Goal: Task Accomplishment & Management: Contribute content

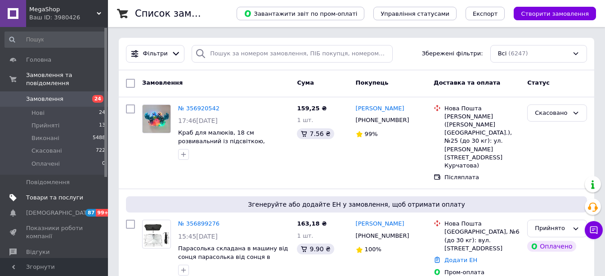
click at [56, 194] on span "Товари та послуги" at bounding box center [54, 198] width 57 height 8
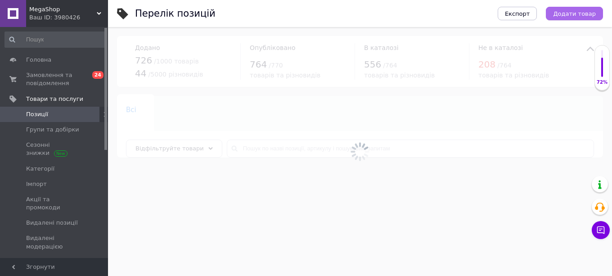
click at [595, 14] on span "Додати товар" at bounding box center [574, 13] width 43 height 7
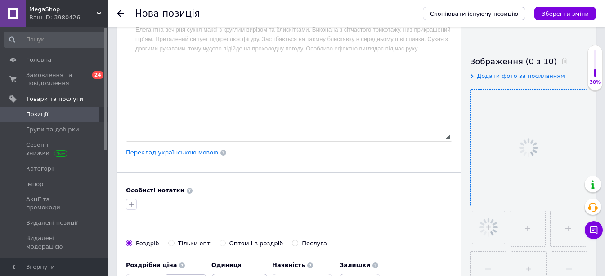
scroll to position [135, 0]
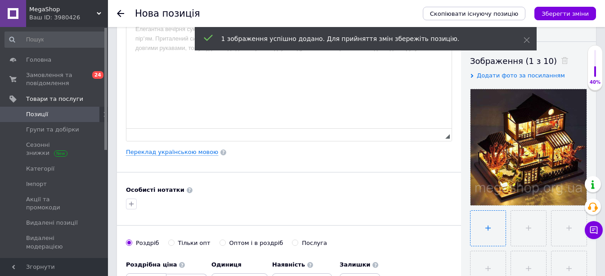
click at [494, 225] on input "file" at bounding box center [488, 228] width 35 height 35
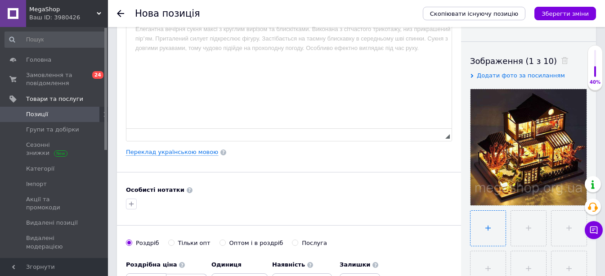
type input "C:\fakepath\41d33b99-b19f-44bb-a2c3-8637432a9f98-600x530 (1).jpg"
click at [538, 243] on input "file" at bounding box center [528, 228] width 35 height 35
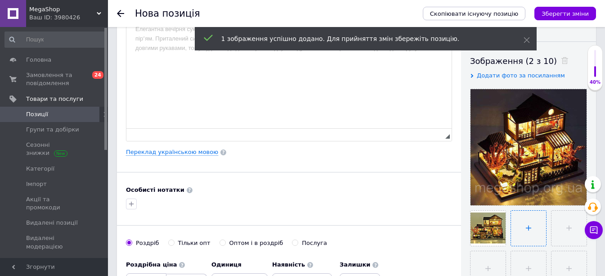
type input "C:\fakepath\il_1140xN.3694790654_st3p.jpg"
click at [560, 236] on input "file" at bounding box center [568, 228] width 35 height 35
type input "C:\fakepath\il_1140xN.3694830512_7e4q.jpg"
click at [492, 258] on input "file" at bounding box center [488, 268] width 35 height 35
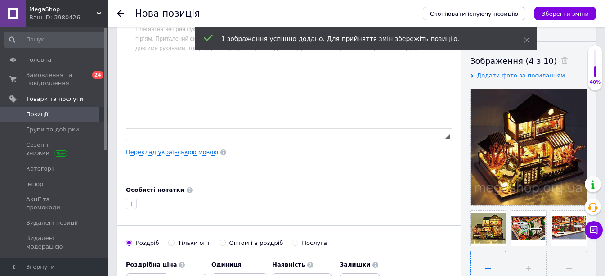
type input "C:\fakepath\il_1140xN.3694832570_lx3q.webp"
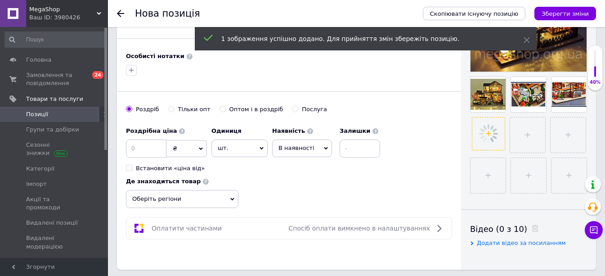
scroll to position [270, 0]
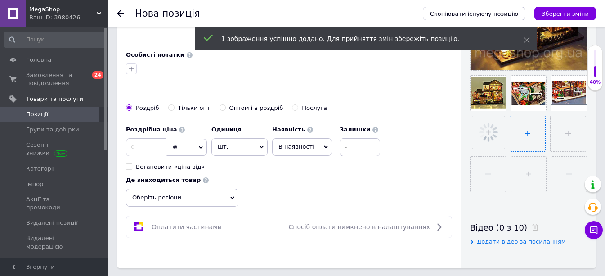
click at [518, 122] on input "file" at bounding box center [528, 133] width 35 height 35
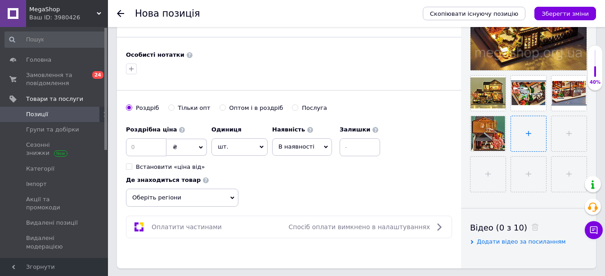
type input "C:\fakepath\il_1140xN.3742378663_5s8f.jpg"
click at [569, 127] on input "file" at bounding box center [568, 133] width 35 height 35
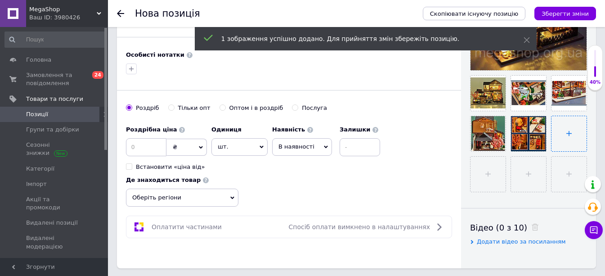
type input "C:\fakepath\il_1140xN.3742418775_fb1z.jpg"
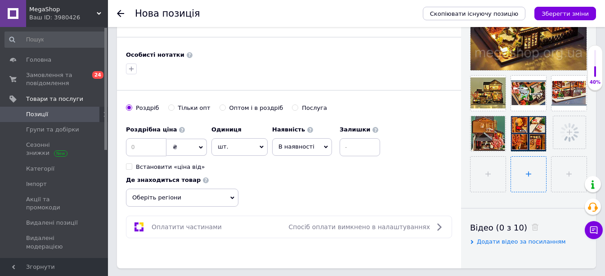
click at [543, 175] on input "file" at bounding box center [528, 174] width 35 height 35
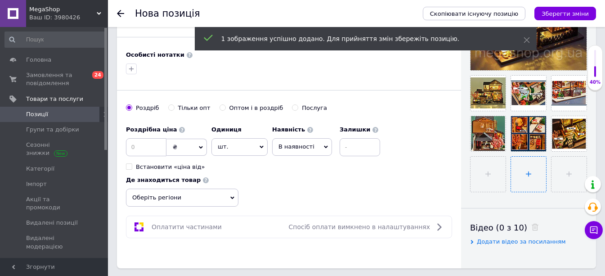
type input "C:\fakepath\il_1140xN.3742378659_4cmh.webp"
click at [529, 170] on input "file" at bounding box center [528, 174] width 35 height 35
type input "C:\fakepath\s-l1600.webp"
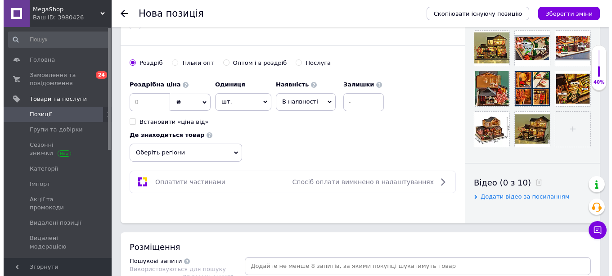
scroll to position [180, 0]
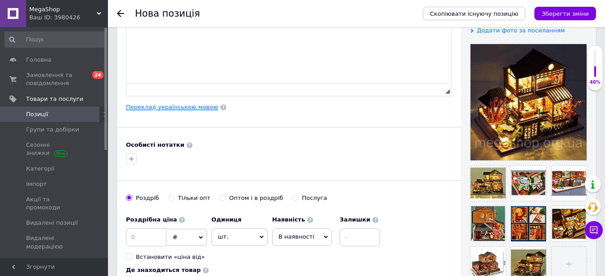
click at [164, 107] on link "Переклад українською мовою" at bounding box center [172, 107] width 92 height 7
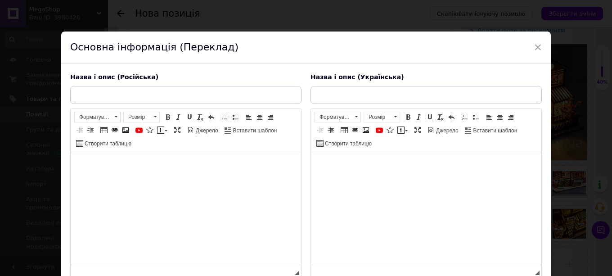
scroll to position [0, 0]
click at [147, 83] on div "Назва і опис (Російська) Розширений текстовий редактор, 82BDCE9F-1A08-48D1-B811…" at bounding box center [186, 175] width 240 height 214
click at [143, 94] on input "text" at bounding box center [185, 95] width 231 height 18
paste input "Миниатюрный деревянный 3D конструктор «Кукольный дом» с LED-подсветкой и пылеза…"
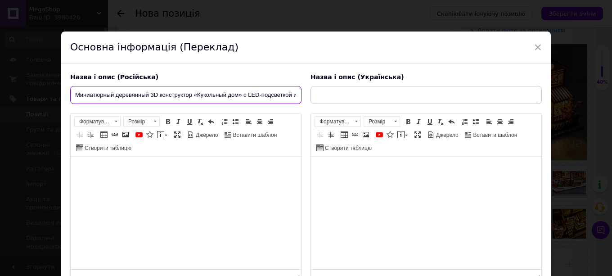
scroll to position [0, 73]
type input "Миниатюрный деревянный 3D конструктор «Кукольный дом» с LED-подсветкой и пылеза…"
drag, startPoint x: 370, startPoint y: 83, endPoint x: 368, endPoint y: 94, distance: 10.6
click at [370, 83] on div "Назва і опис (Українська) Розширений текстовий редактор, 571B5A05-9AE1-4AC8-8CD…" at bounding box center [426, 177] width 240 height 219
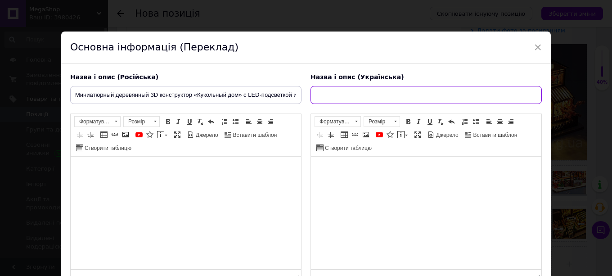
click at [368, 94] on input "text" at bounding box center [426, 95] width 231 height 18
paste input "Мініатюрний дерев'яний 3D конструктор «Ляльковий будинок» з LED-підсвічуванням …"
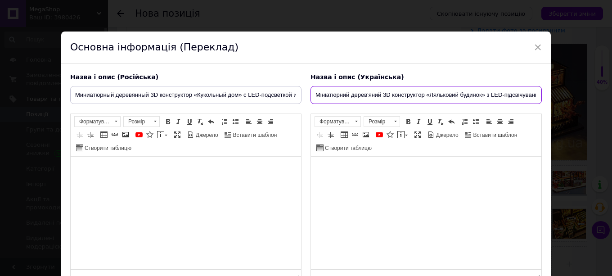
scroll to position [0, 85]
type input "Мініатюрний дерев'яний 3D конструктор «Ляльковий будинок» з LED-підсвічуванням …"
click at [419, 184] on html at bounding box center [426, 170] width 230 height 27
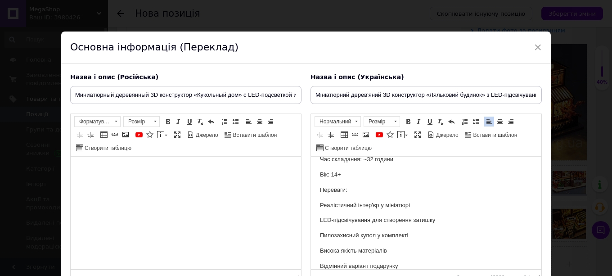
click at [209, 184] on html at bounding box center [186, 170] width 230 height 27
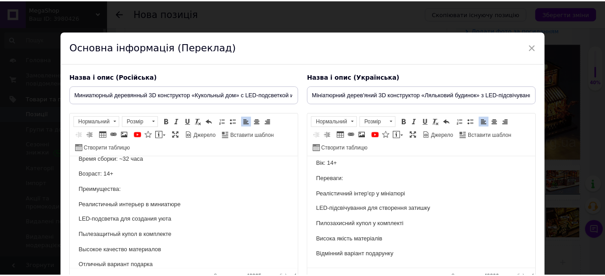
scroll to position [81, 0]
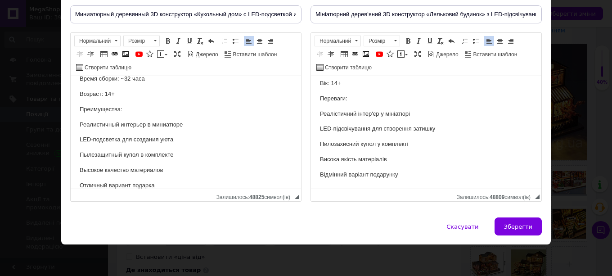
click at [545, 229] on div "Скасувати   Зберегти" at bounding box center [306, 230] width 490 height 27
click at [523, 226] on span "Зберегти" at bounding box center [518, 226] width 28 height 7
type input "Миниатюрный деревянный 3D конструктор «Кукольный дом» с LED-подсветкой и пылеза…"
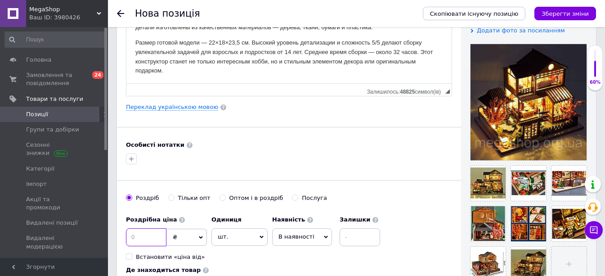
click at [159, 238] on input at bounding box center [146, 237] width 41 height 18
type input "1700"
click at [309, 235] on span "В наявності" at bounding box center [297, 236] width 36 height 7
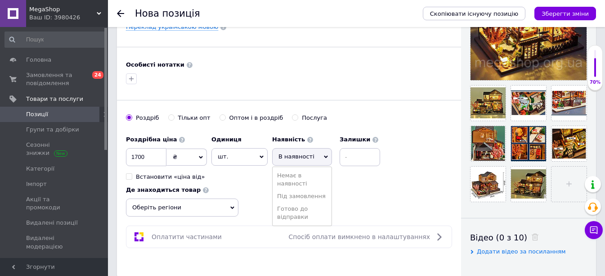
scroll to position [270, 0]
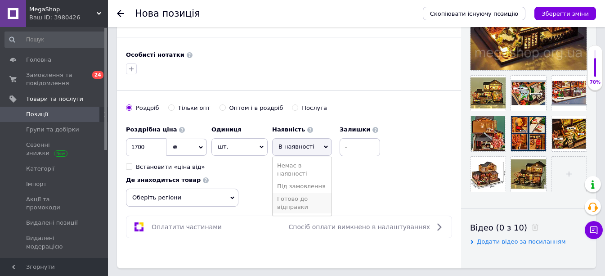
click at [300, 210] on li "Готово до відправки" at bounding box center [302, 203] width 59 height 21
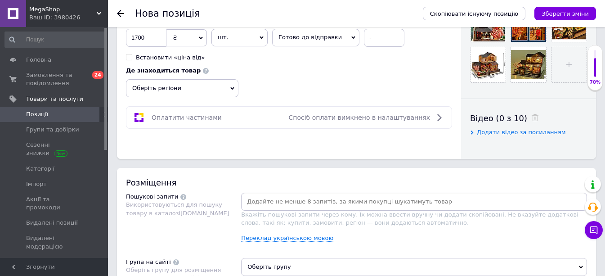
scroll to position [450, 0]
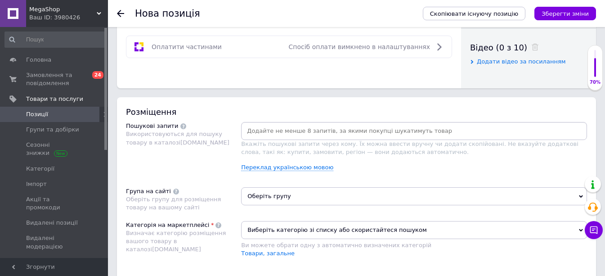
click at [271, 199] on span "Оберіть групу" at bounding box center [414, 196] width 346 height 18
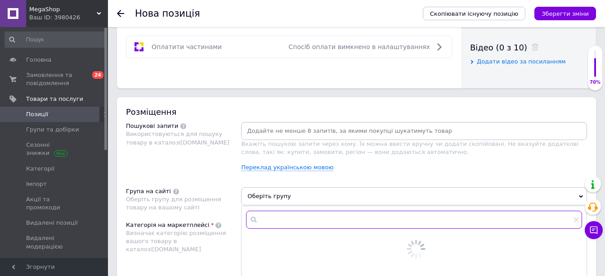
click at [280, 212] on input "text" at bounding box center [414, 220] width 336 height 18
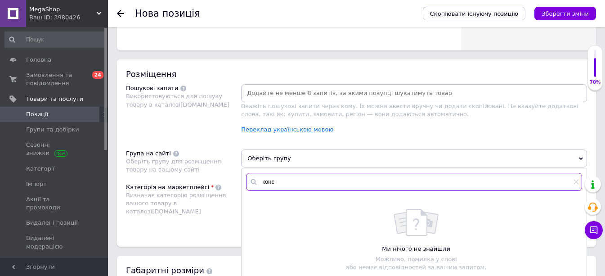
scroll to position [540, 0]
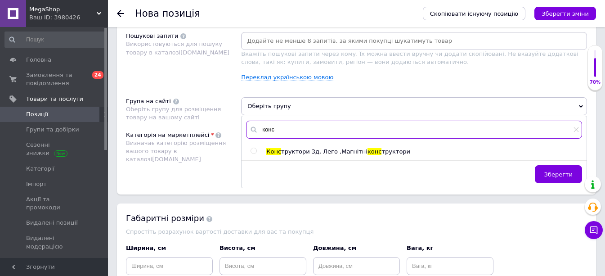
type input "конс"
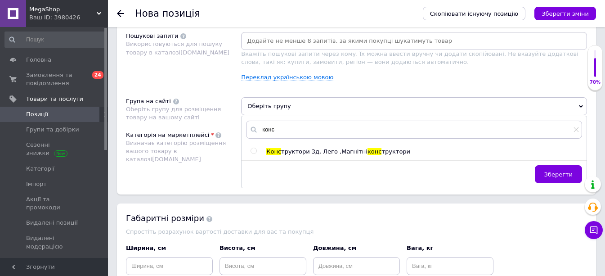
click at [283, 152] on span "труктори 3д, Лего ,Магнітні" at bounding box center [324, 151] width 86 height 7
radio input "true"
click at [184, 85] on div "Пошукові запити Використовуються для пошуку товару в каталозі [DOMAIN_NAME]" at bounding box center [183, 60] width 115 height 56
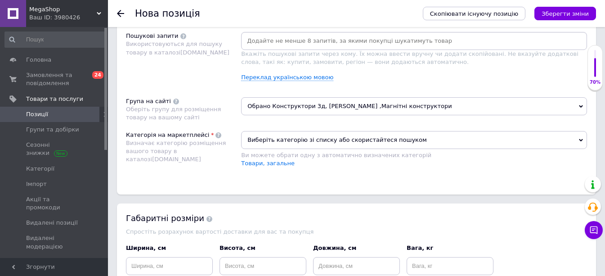
click at [281, 140] on span "Виберіть категорію зі списку або скористайтеся пошуком" at bounding box center [414, 140] width 346 height 18
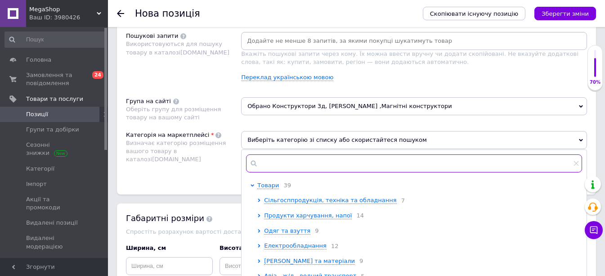
click at [289, 167] on input "text" at bounding box center [414, 163] width 336 height 18
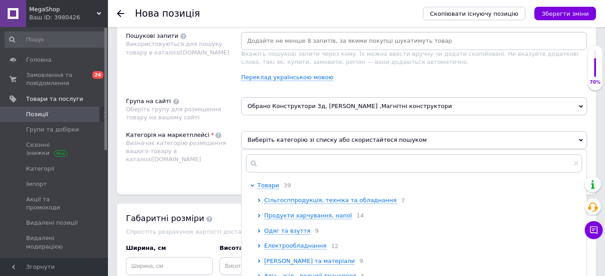
click at [207, 99] on div "Група на сайті Оберіть групу для розміщення товару на вашому сайті" at bounding box center [183, 109] width 115 height 25
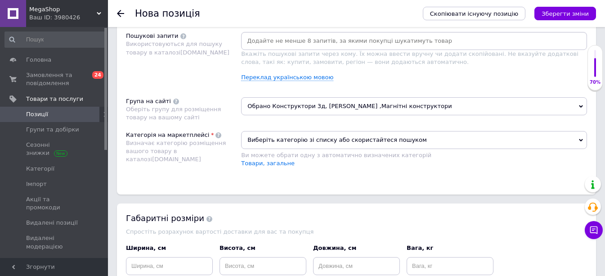
click at [271, 45] on input at bounding box center [414, 41] width 343 height 14
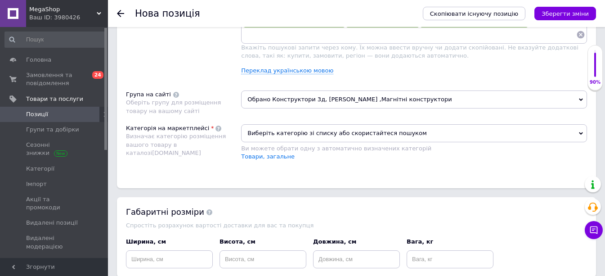
scroll to position [630, 0]
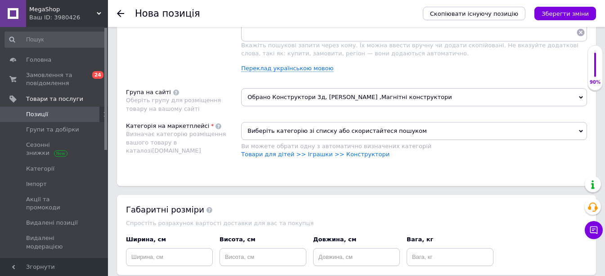
click at [274, 154] on link "Товари для дітей >> Іграшки >> Конструктори" at bounding box center [315, 154] width 149 height 7
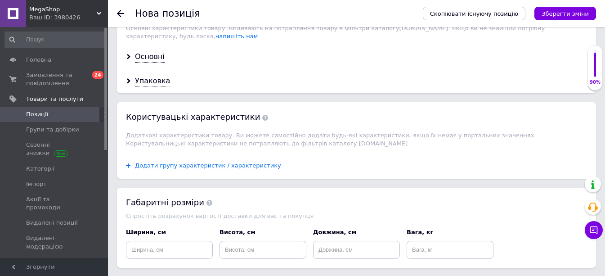
scroll to position [810, 0]
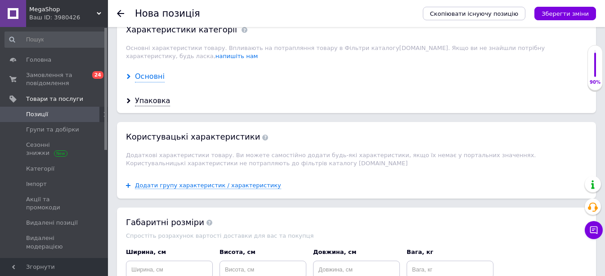
click at [154, 72] on div "Основні" at bounding box center [150, 77] width 30 height 10
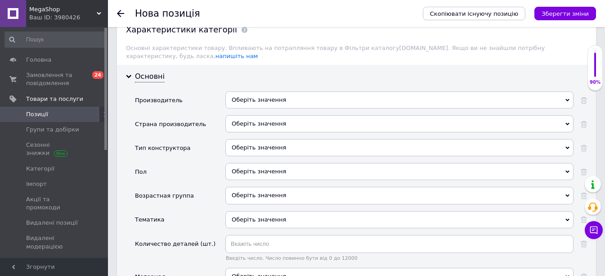
click at [249, 139] on div "Оберіть значення" at bounding box center [400, 147] width 348 height 17
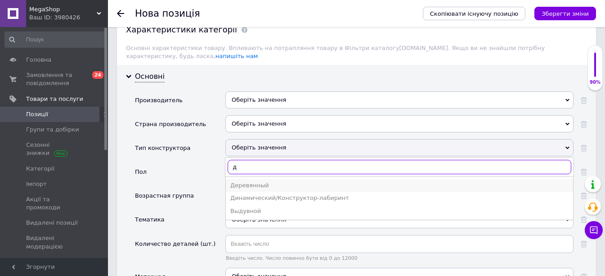
type input "д"
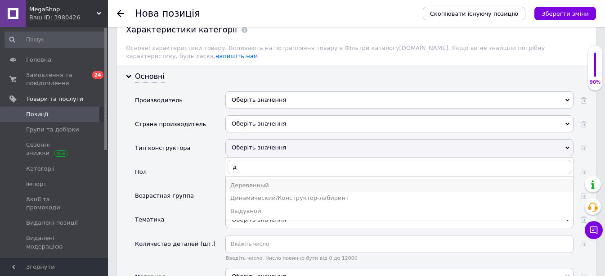
click at [265, 181] on div "Деревянный" at bounding box center [399, 185] width 339 height 8
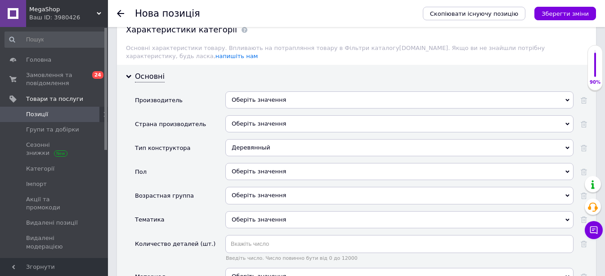
click at [251, 163] on div "Оберіть значення" at bounding box center [400, 171] width 348 height 17
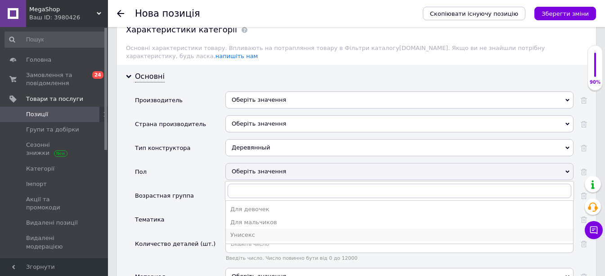
click at [251, 231] on div "Унисекс" at bounding box center [399, 235] width 339 height 8
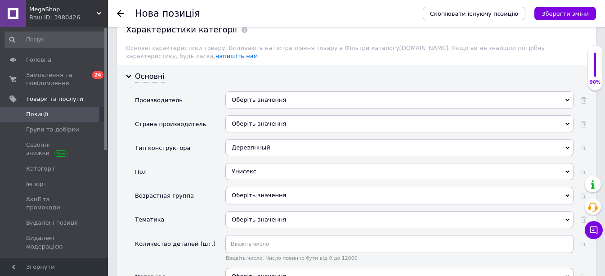
click at [248, 211] on div "Оберіть значення" at bounding box center [400, 219] width 348 height 17
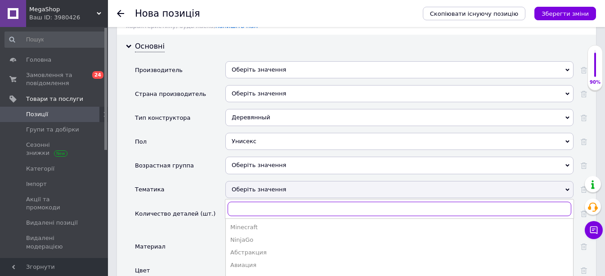
scroll to position [855, 0]
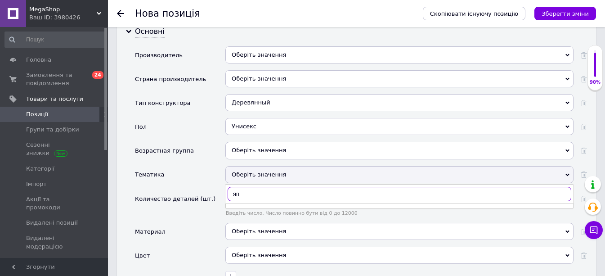
type input "я"
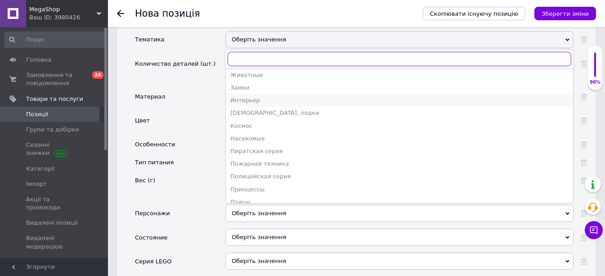
scroll to position [129, 0]
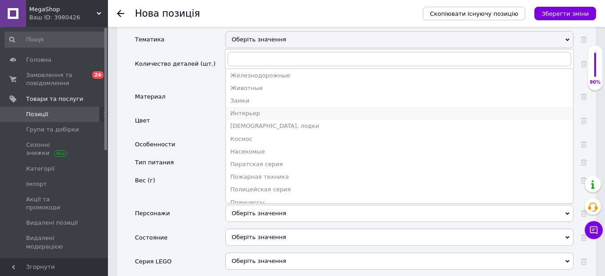
click at [266, 109] on div "Интерьер" at bounding box center [399, 113] width 339 height 8
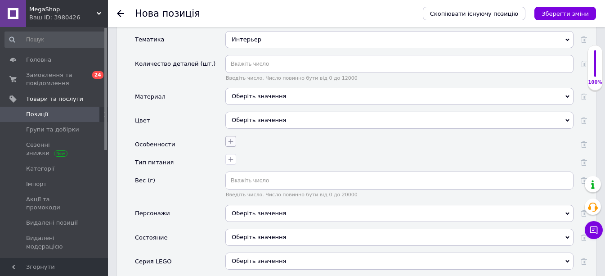
click at [230, 138] on icon "button" at bounding box center [230, 141] width 7 height 7
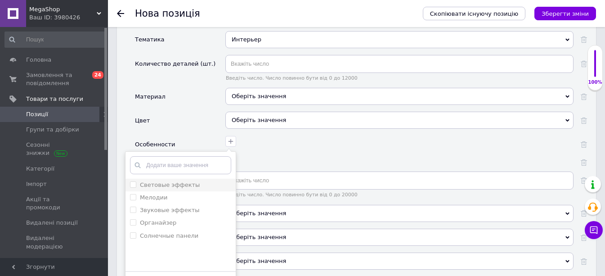
click at [173, 181] on label "Световые эффекты" at bounding box center [170, 184] width 60 height 7
checkbox эффекты "true"
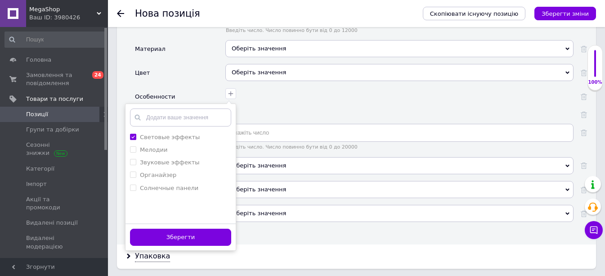
scroll to position [1080, 0]
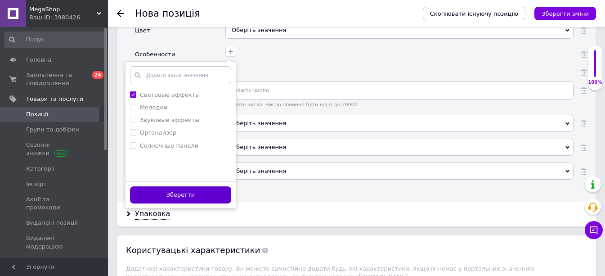
click at [167, 189] on button "Зберегти" at bounding box center [180, 195] width 101 height 18
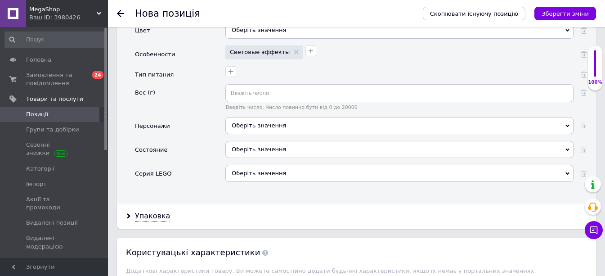
click at [249, 141] on div "Оберіть значення" at bounding box center [400, 149] width 348 height 17
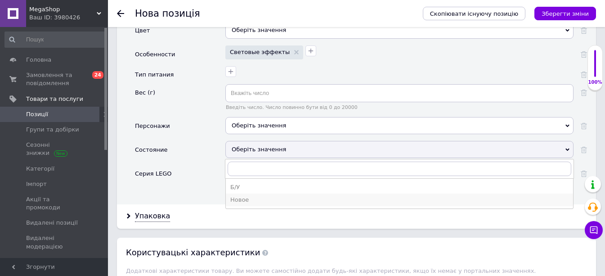
click at [245, 196] on div "Новое" at bounding box center [399, 200] width 339 height 8
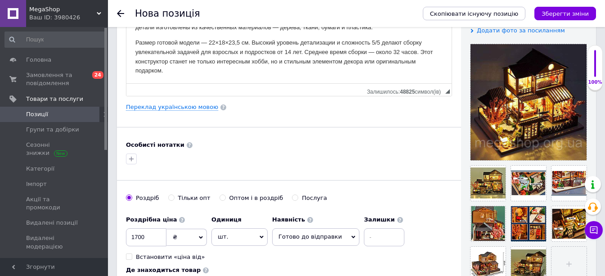
scroll to position [0, 0]
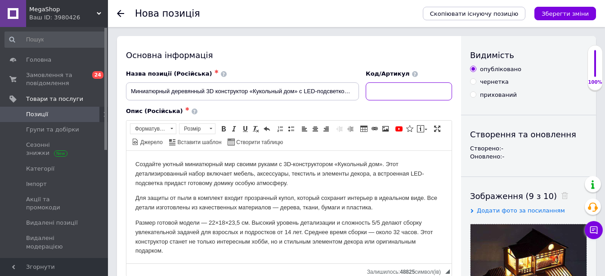
click at [404, 84] on input at bounding box center [409, 91] width 86 height 18
paste input "SKU: P010-B"
type input "SKU: P010-B"
click at [573, 4] on div "Скопіювати існуючу позицію Зберегти зміни" at bounding box center [505, 13] width 182 height 27
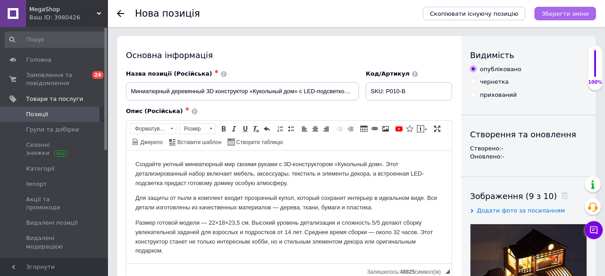
click at [573, 14] on icon "Зберегти зміни" at bounding box center [565, 13] width 47 height 7
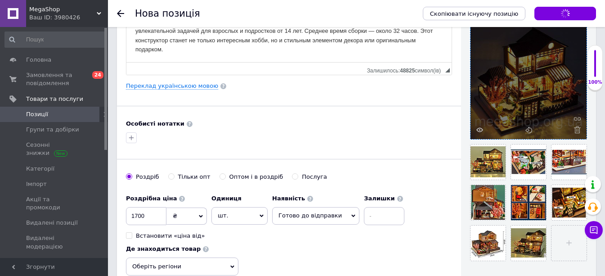
scroll to position [225, 0]
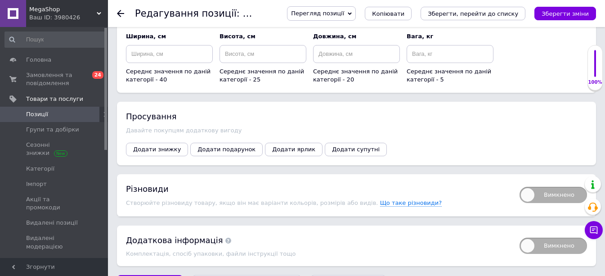
scroll to position [1036, 0]
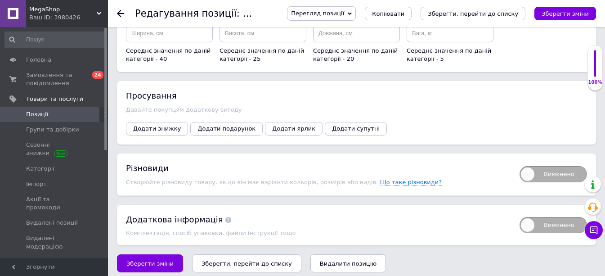
click at [124, 116] on div "Просування Давайте покупцям додаткову вигоду Додати знижку Додати подарунок Дод…" at bounding box center [356, 112] width 479 height 63
click at [150, 125] on span "Додати знижку" at bounding box center [157, 128] width 48 height 7
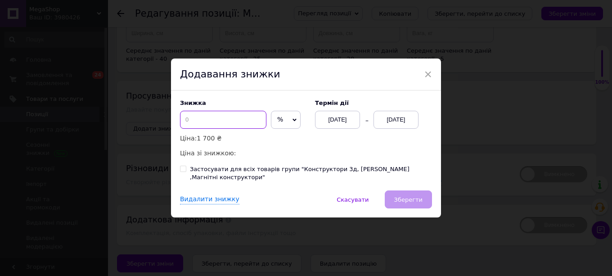
click at [212, 122] on input at bounding box center [223, 120] width 86 height 18
click at [212, 122] on input "20" at bounding box center [223, 120] width 86 height 18
type input "10"
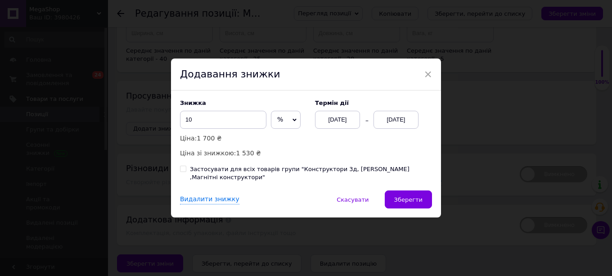
click at [410, 118] on div "[DATE]" at bounding box center [396, 120] width 45 height 18
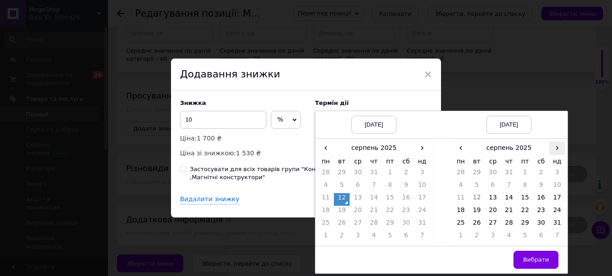
click at [561, 154] on span "›" at bounding box center [557, 147] width 16 height 13
click at [528, 225] on td "26" at bounding box center [525, 224] width 16 height 13
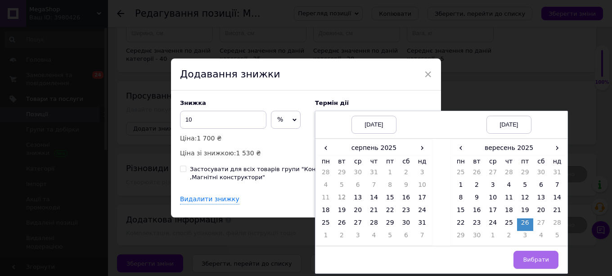
click at [535, 262] on span "Вибрати" at bounding box center [536, 259] width 26 height 7
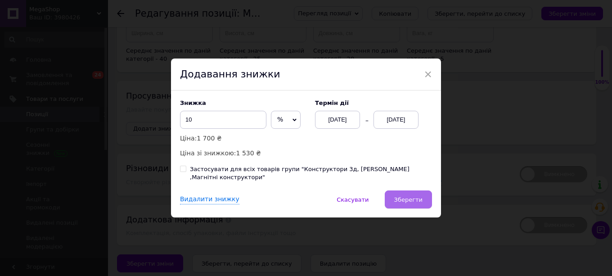
click at [414, 198] on span "Зберегти" at bounding box center [408, 199] width 28 height 7
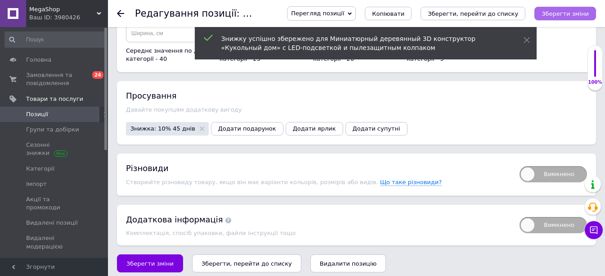
click at [584, 14] on icon "Зберегти зміни" at bounding box center [565, 13] width 47 height 7
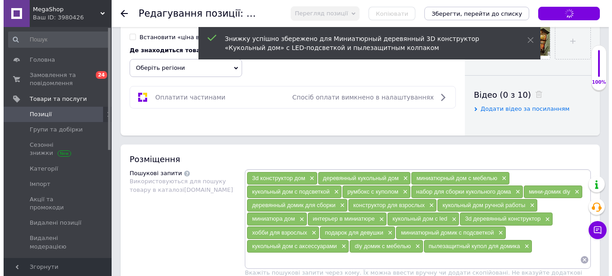
scroll to position [136, 0]
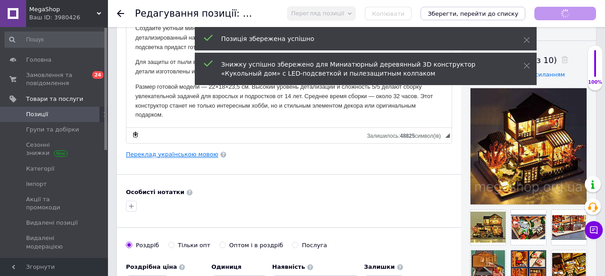
click at [169, 157] on link "Переклад українською мовою" at bounding box center [172, 154] width 92 height 7
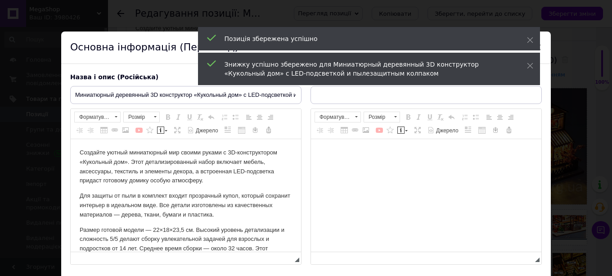
scroll to position [0, 0]
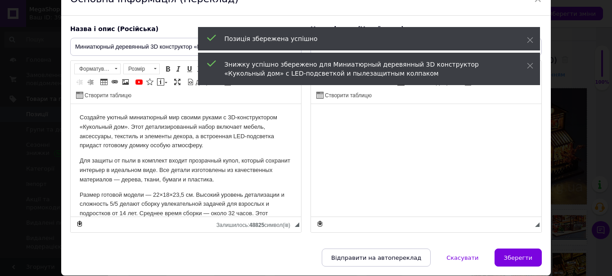
type input "Мініатюрний дерев'яний 3D конструктор «Ляльковий будинок» з LED-підсвічуванням …"
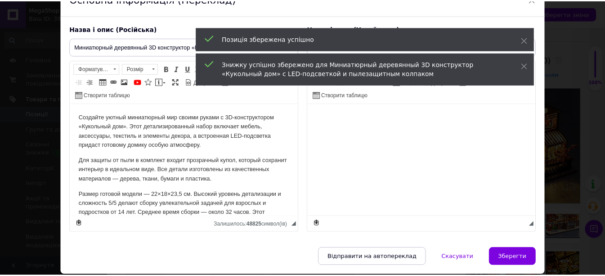
scroll to position [79, 0]
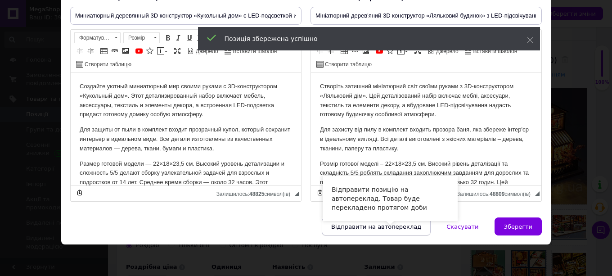
click at [382, 218] on button "Відправити на автопереклад" at bounding box center [376, 226] width 109 height 18
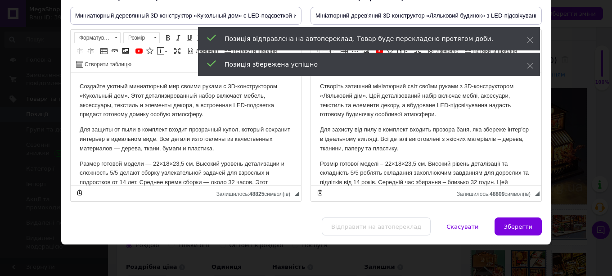
click at [505, 236] on div "Відправити на автопереклад   Скасувати   Зберегти" at bounding box center [306, 230] width 490 height 27
click at [508, 231] on button "Зберегти" at bounding box center [518, 226] width 47 height 18
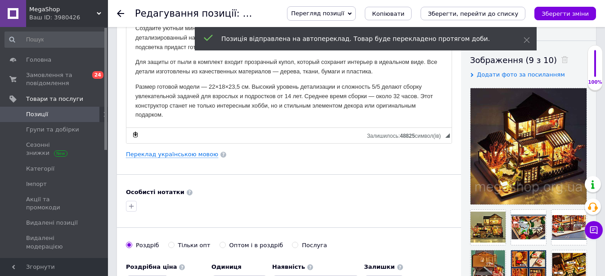
click at [554, 5] on div "Перегляд позиції Зберегти та переглянути на сайті Зберегти та переглянути на ма…" at bounding box center [432, 13] width 327 height 27
click at [554, 10] on icon "Зберегти зміни" at bounding box center [565, 13] width 47 height 7
click at [554, 10] on div "Зберегти зміни" at bounding box center [566, 14] width 62 height 14
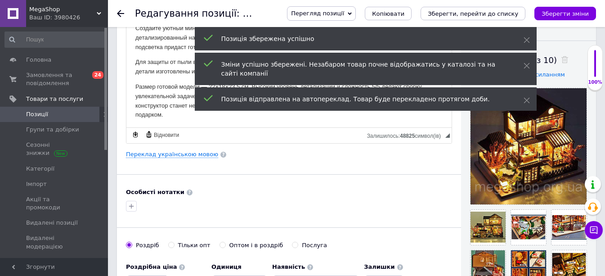
click at [47, 116] on span "Позиції" at bounding box center [54, 114] width 57 height 8
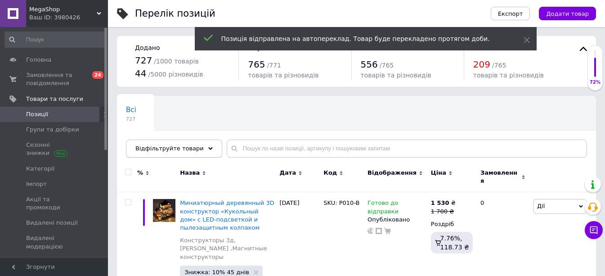
click at [208, 147] on icon at bounding box center [210, 148] width 5 height 5
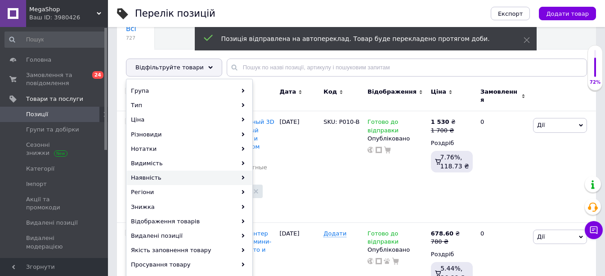
scroll to position [90, 0]
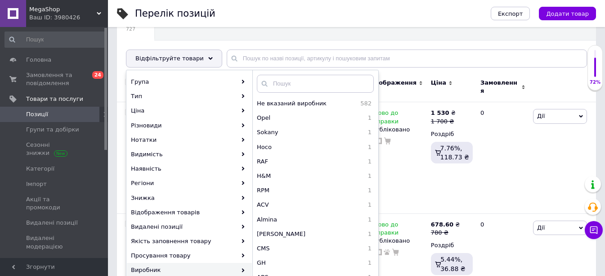
click at [258, 37] on div "Всі 727 Ok Відфільтровано... Зберегти" at bounding box center [356, 41] width 479 height 74
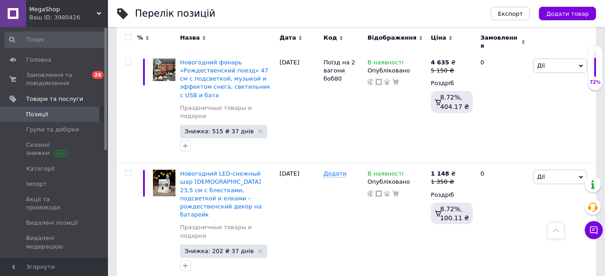
scroll to position [1711, 0]
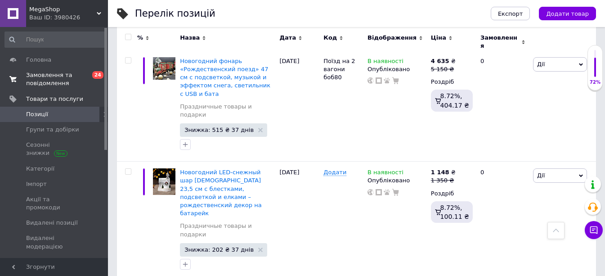
click at [48, 74] on span "Замовлення та повідомлення" at bounding box center [54, 79] width 57 height 16
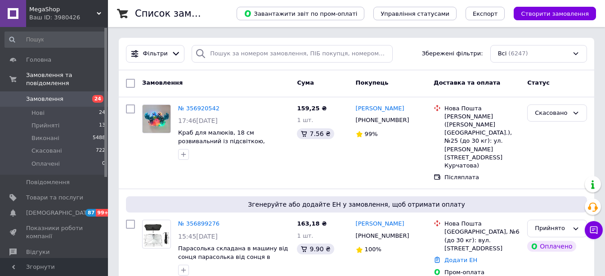
click at [71, 95] on span "Замовлення" at bounding box center [54, 99] width 57 height 8
click at [62, 194] on span "Товари та послуги" at bounding box center [54, 198] width 57 height 8
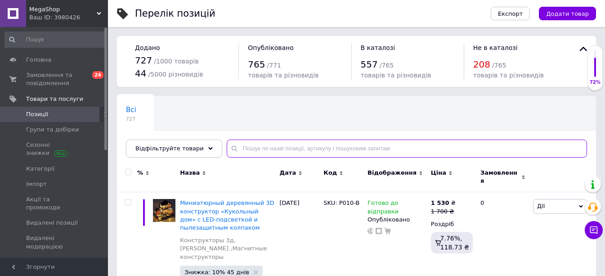
click at [264, 141] on input "text" at bounding box center [407, 149] width 361 height 18
paste input "A-081-B"
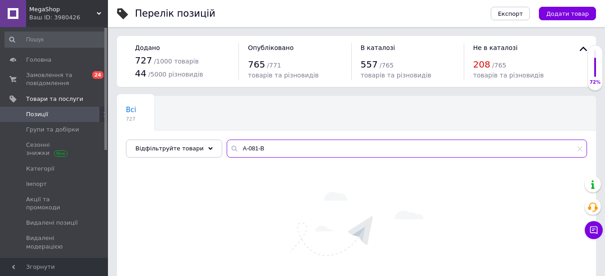
type input "A-081-B"
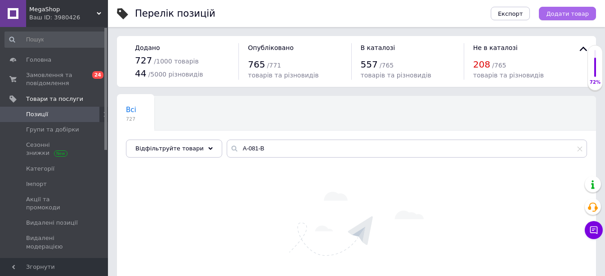
click at [561, 14] on span "Додати товар" at bounding box center [568, 13] width 43 height 7
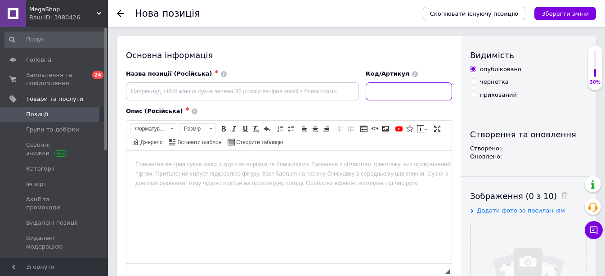
click at [392, 94] on input at bounding box center [409, 91] width 86 height 18
paste input "SKU: A-081-B"
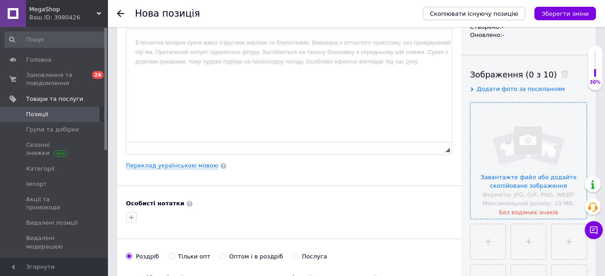
scroll to position [135, 0]
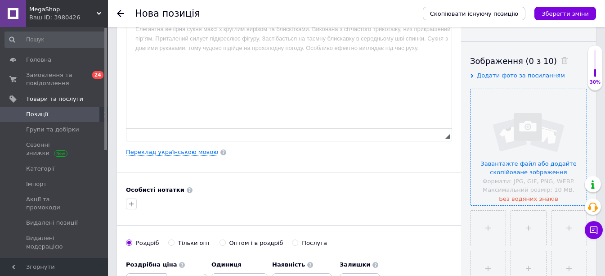
type input "SKU: A-081-B"
click at [513, 140] on input "file" at bounding box center [529, 147] width 116 height 116
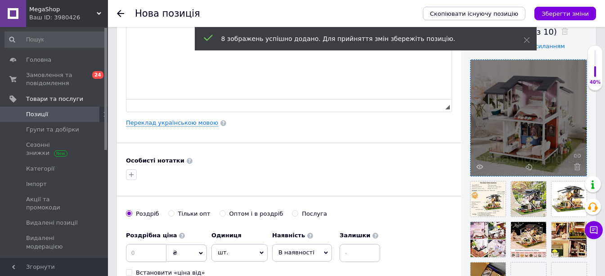
scroll to position [180, 0]
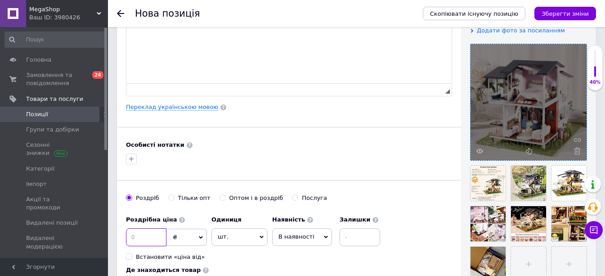
click at [147, 235] on input at bounding box center [146, 237] width 41 height 18
type input "2700"
click at [309, 238] on span "В наявності" at bounding box center [297, 236] width 36 height 7
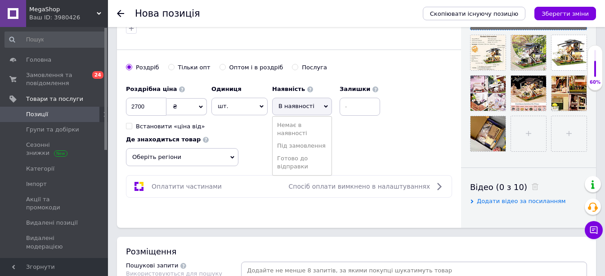
scroll to position [315, 0]
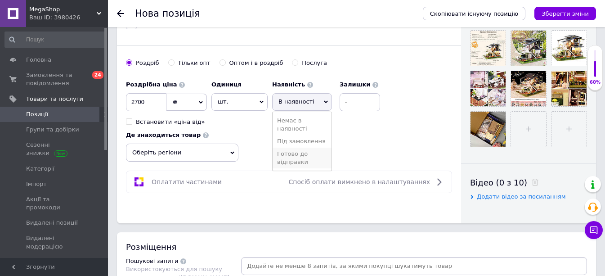
click at [305, 155] on li "Готово до відправки" at bounding box center [302, 158] width 59 height 21
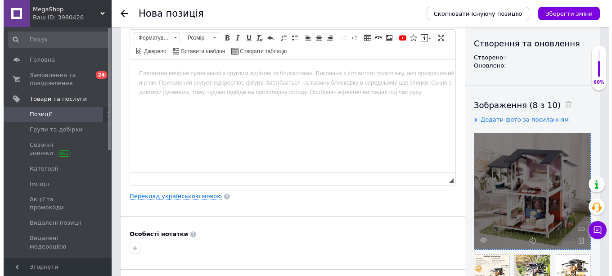
scroll to position [90, 0]
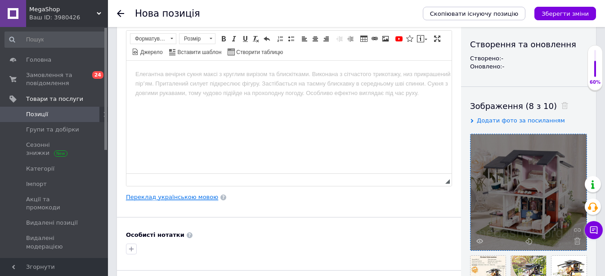
click at [169, 196] on link "Переклад українською мовою" at bounding box center [172, 197] width 92 height 7
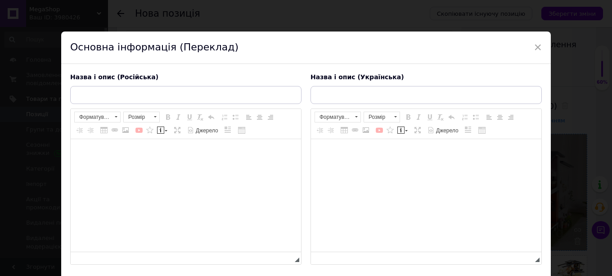
scroll to position [0, 0]
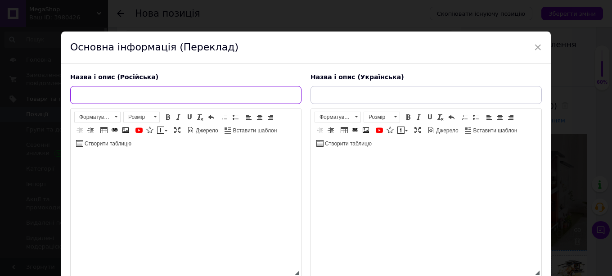
click at [169, 95] on input "text" at bounding box center [185, 95] width 231 height 18
paste input "3D Конструктор кукольный дом «Сад Моне» с LED-подсветкой и куполом | Деревянный…"
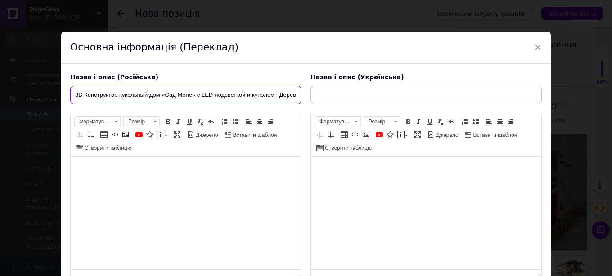
scroll to position [0, 105]
drag, startPoint x: 155, startPoint y: 95, endPoint x: 120, endPoint y: 96, distance: 35.1
click at [120, 96] on input "3D Конструктор кукольный дом «Сад Моне» с LED-подсветкой и куполом | Деревянный…" at bounding box center [185, 95] width 231 height 18
type input "3D Конструктор кукольный дом «Сад Моне» с LED-подсветкой и куполом | Деревянный…"
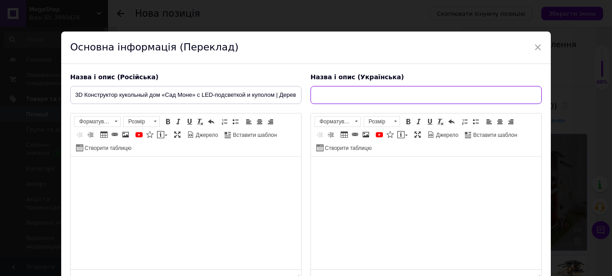
click at [360, 98] on input "text" at bounding box center [426, 95] width 231 height 18
paste input "3D Конструктор ляльковий будинок «Сад Моне» з LED-підсвічуванням та куполом | Д…"
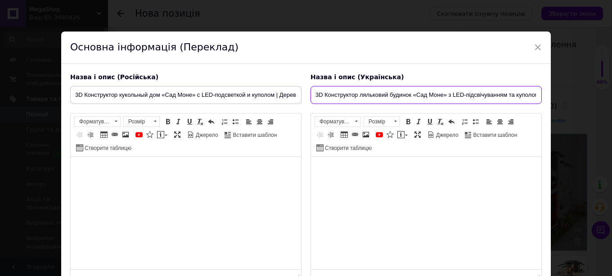
scroll to position [0, 132]
type input "3D Конструктор ляльковий будинок «Сад Моне» з LED-підсвічуванням та куполом | Д…"
click at [180, 182] on html at bounding box center [186, 170] width 230 height 27
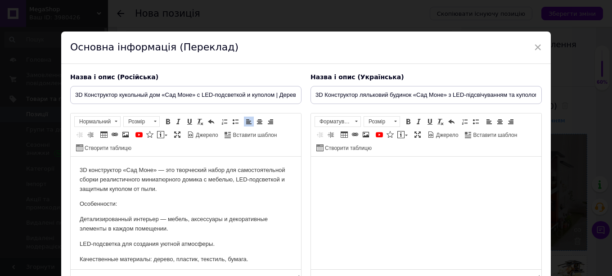
scroll to position [225, 0]
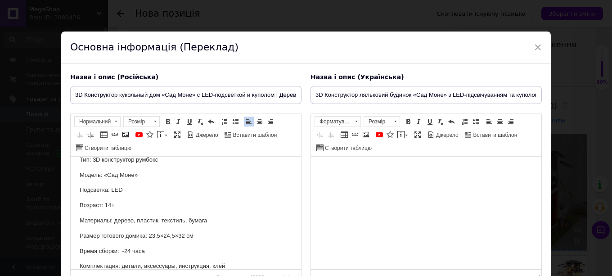
click at [394, 184] on html at bounding box center [426, 170] width 230 height 27
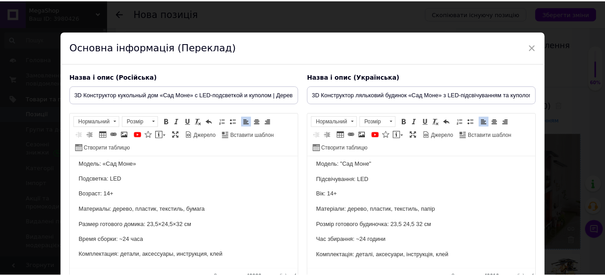
scroll to position [81, 0]
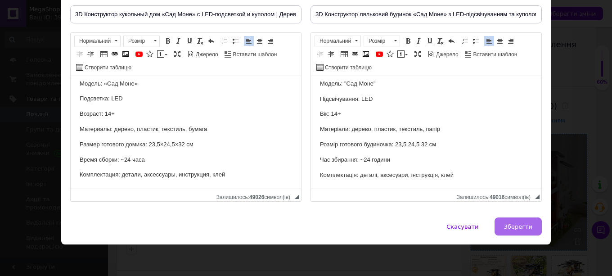
click at [524, 222] on button "Зберегти" at bounding box center [518, 226] width 47 height 18
type input "3D Конструктор кукольный дом «Сад Моне» с LED-подсветкой и куполом | Деревянный…"
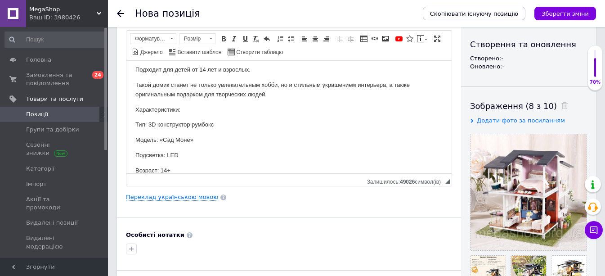
scroll to position [180, 0]
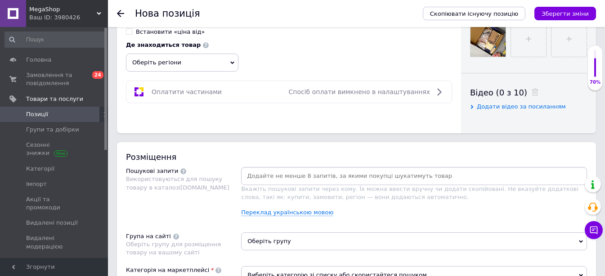
click at [297, 178] on input at bounding box center [414, 176] width 343 height 14
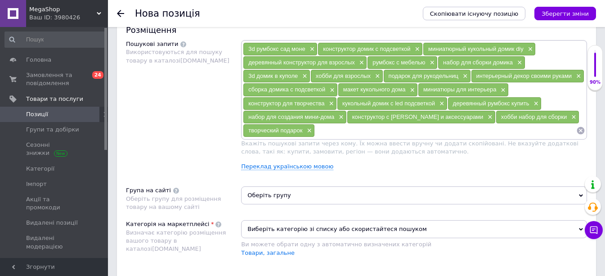
scroll to position [585, 0]
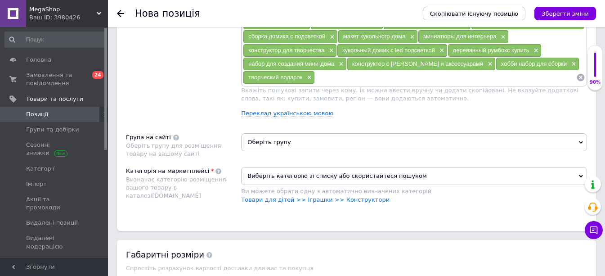
click at [276, 144] on span "Оберіть групу" at bounding box center [414, 142] width 346 height 18
click at [279, 142] on span "Оберіть групу" at bounding box center [414, 142] width 346 height 18
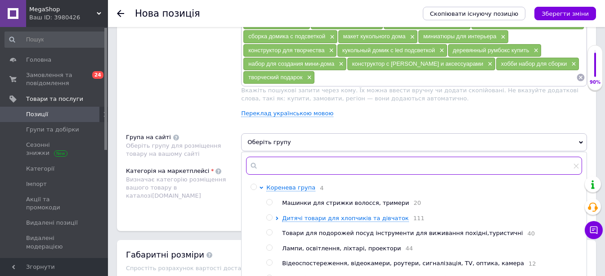
click at [278, 164] on input "text" at bounding box center [414, 166] width 336 height 18
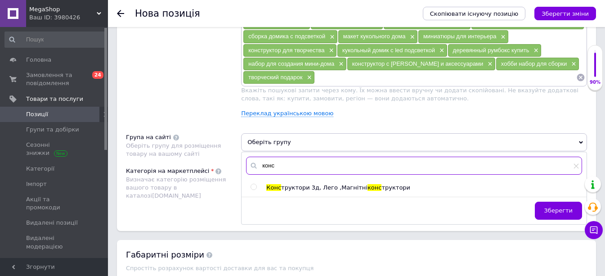
type input "конс"
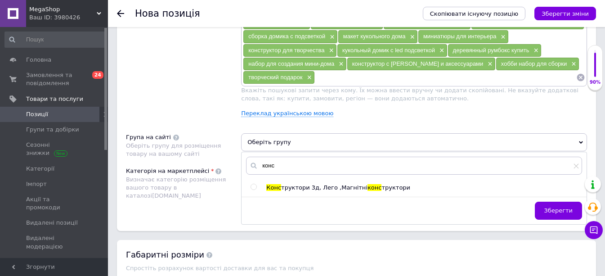
click at [283, 187] on span "труктори 3д, Лего ,Магнітні" at bounding box center [324, 187] width 86 height 7
radio input "true"
click at [227, 103] on div "Пошукові запити Використовуються для пошуку товару в каталозі [DOMAIN_NAME]" at bounding box center [183, 55] width 115 height 137
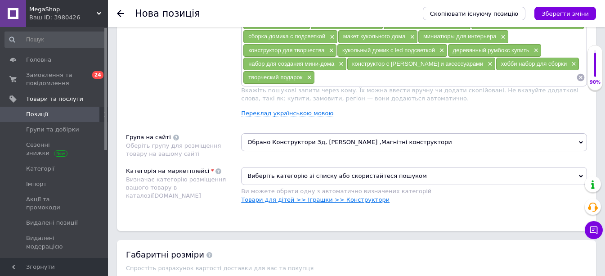
click at [288, 199] on link "Товари для дітей >> Іграшки >> Конструктори" at bounding box center [315, 199] width 149 height 7
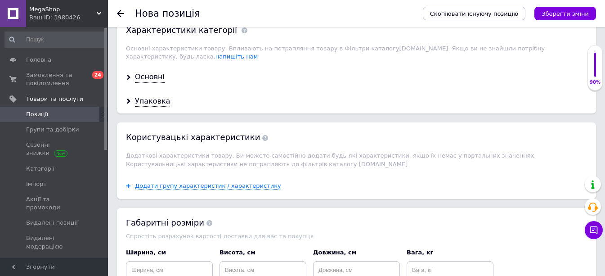
scroll to position [810, 0]
click at [151, 72] on div "Основні" at bounding box center [150, 77] width 30 height 10
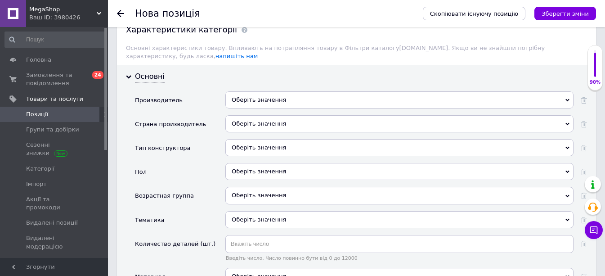
click at [249, 139] on div "Оберіть значення" at bounding box center [400, 147] width 348 height 17
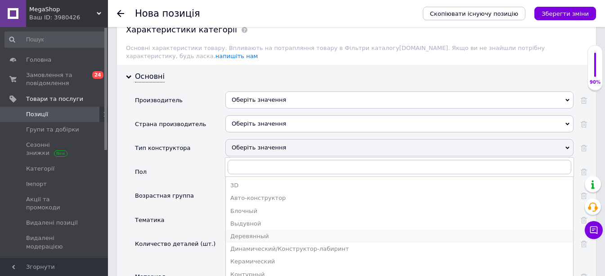
click at [261, 232] on div "Деревянный" at bounding box center [399, 236] width 339 height 8
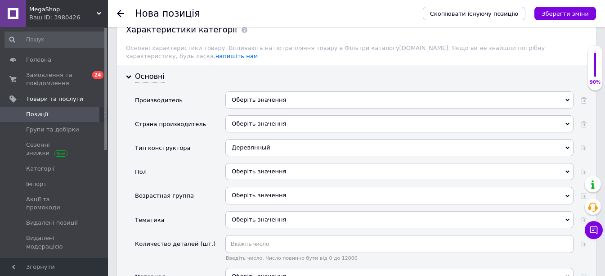
click at [246, 154] on div "Деревянный 3D Авто-конструктор Блочный Выдувной Деревянный Динамический/Констру…" at bounding box center [400, 151] width 348 height 24
click at [248, 163] on div "Оберіть значення" at bounding box center [400, 171] width 348 height 17
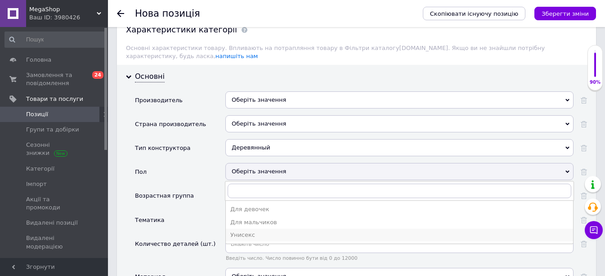
click at [249, 231] on div "Унисекс" at bounding box center [399, 235] width 339 height 8
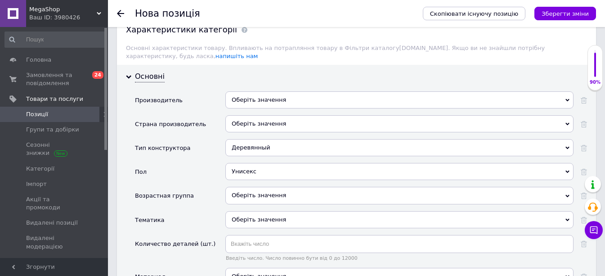
click at [252, 187] on div "Оберіть значення" at bounding box center [400, 195] width 348 height 17
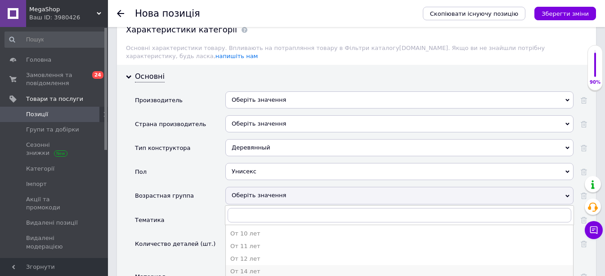
click at [267, 267] on div "От 14 лет" at bounding box center [399, 271] width 339 height 8
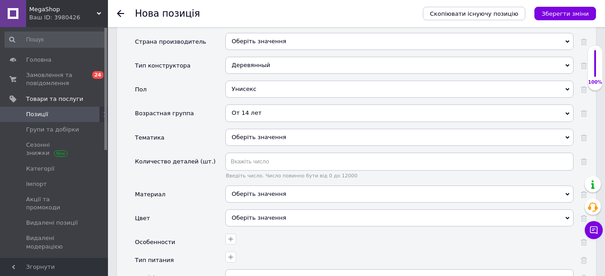
scroll to position [900, 0]
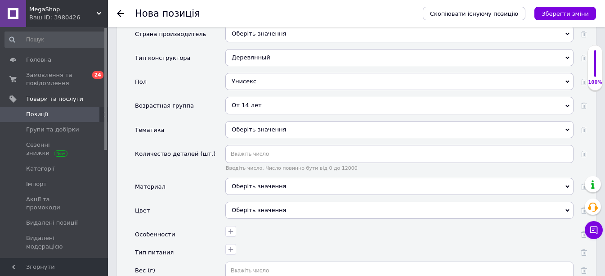
click at [254, 179] on div "Оберіть значення" at bounding box center [400, 186] width 348 height 17
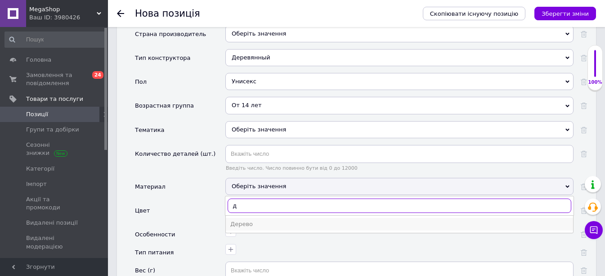
type input "д"
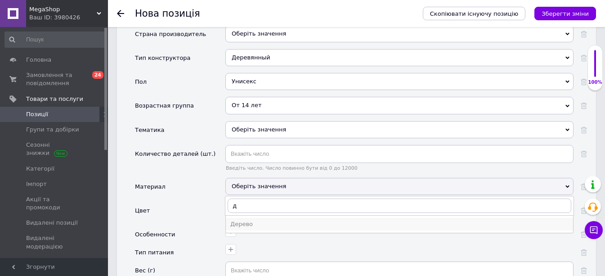
click at [258, 220] on div "Дерево" at bounding box center [399, 224] width 339 height 8
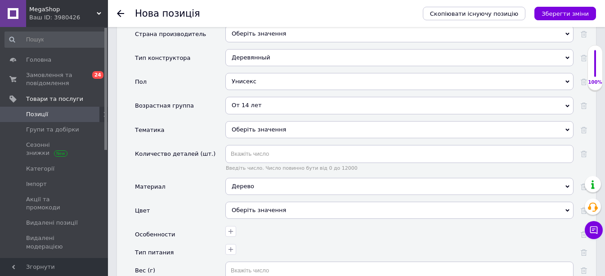
scroll to position [990, 0]
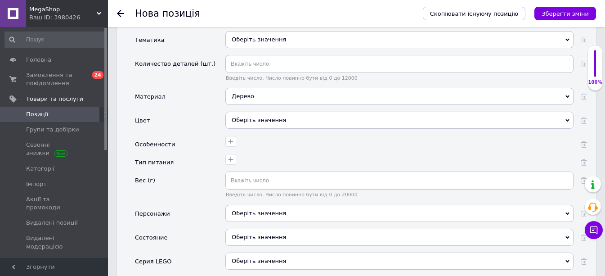
click at [237, 134] on div at bounding box center [398, 140] width 351 height 13
click at [226, 136] on button "button" at bounding box center [231, 141] width 11 height 11
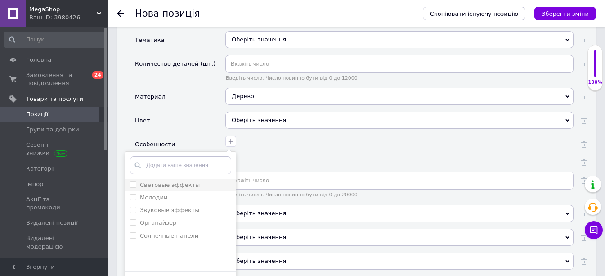
click at [135, 181] on span at bounding box center [133, 184] width 6 height 6
click at [135, 181] on эффекты "Световые эффекты" at bounding box center [133, 184] width 6 height 6
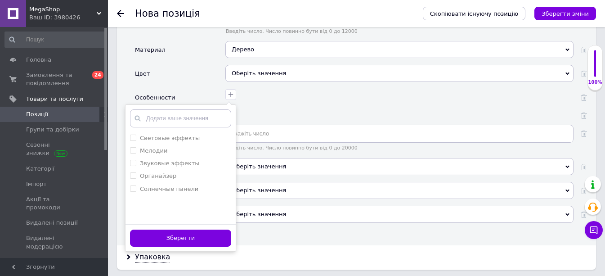
scroll to position [1080, 0]
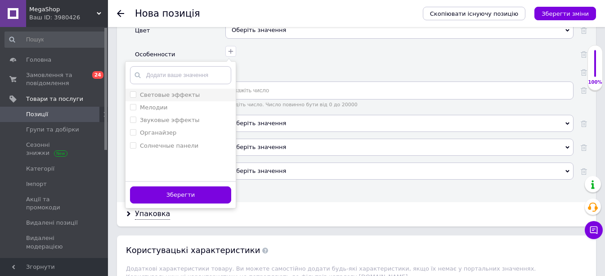
click at [129, 89] on li "Световые эффекты" at bounding box center [181, 95] width 110 height 13
checkbox эффекты "true"
click at [175, 190] on button "Зберегти" at bounding box center [180, 195] width 101 height 18
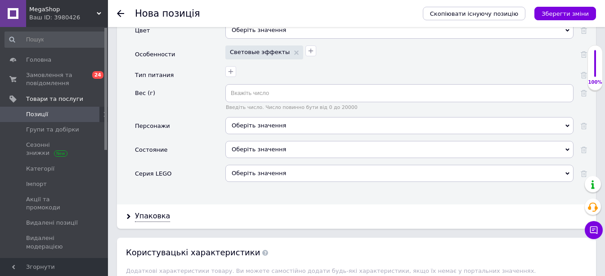
click at [258, 142] on div "Оберіть значення" at bounding box center [400, 149] width 348 height 17
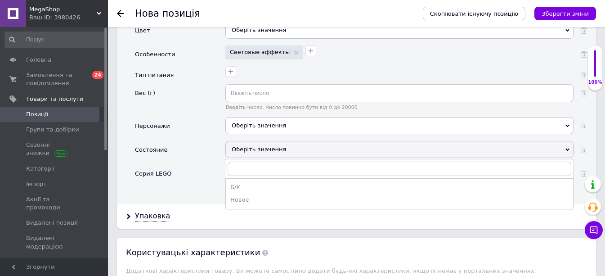
click at [253, 196] on div "Новое" at bounding box center [399, 200] width 339 height 8
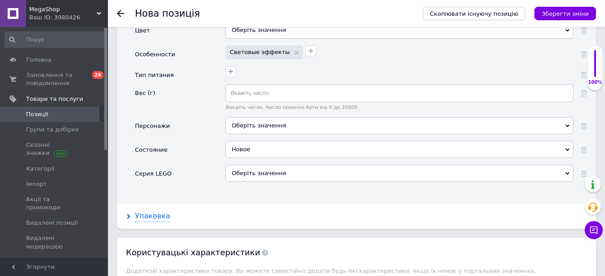
click at [140, 211] on div "Упаковка" at bounding box center [152, 216] width 35 height 10
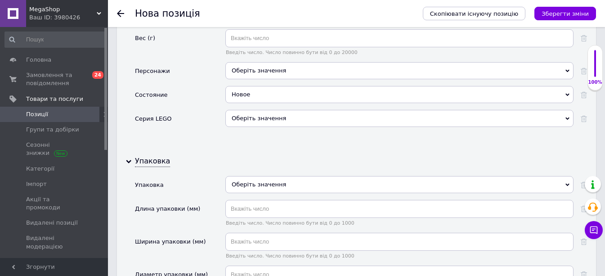
scroll to position [1215, 0]
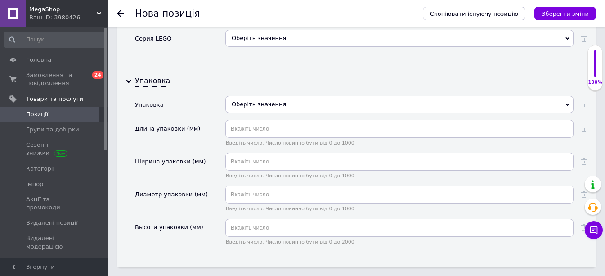
click at [264, 96] on div "Оберіть значення" at bounding box center [400, 104] width 348 height 17
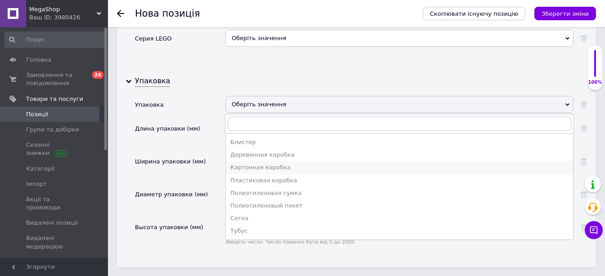
click at [261, 163] on div "Картонная коробка" at bounding box center [399, 167] width 339 height 8
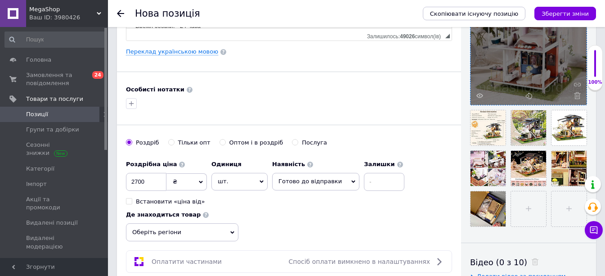
scroll to position [225, 0]
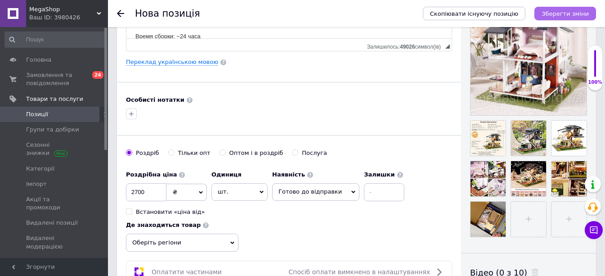
click at [567, 11] on icon "Зберегти зміни" at bounding box center [565, 13] width 47 height 7
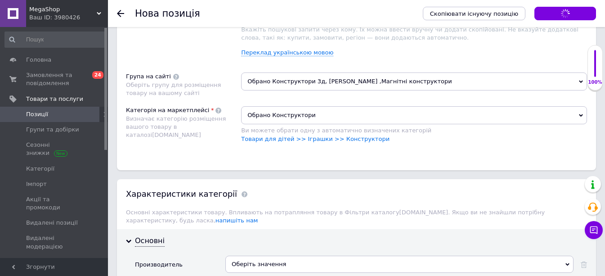
scroll to position [720, 0]
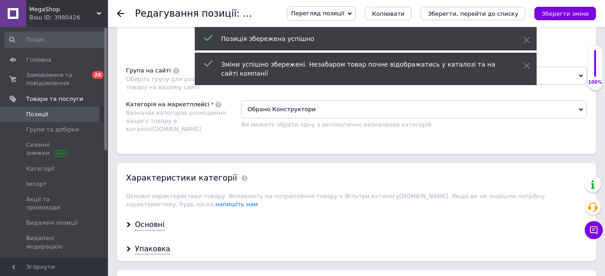
scroll to position [945, 0]
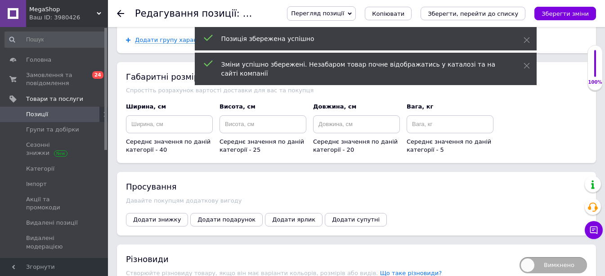
click at [156, 205] on div "Просування Давайте покупцям додаткову вигоду Додати знижку Додати подарунок Дод…" at bounding box center [356, 203] width 479 height 63
click at [156, 216] on span "Додати знижку" at bounding box center [157, 219] width 48 height 7
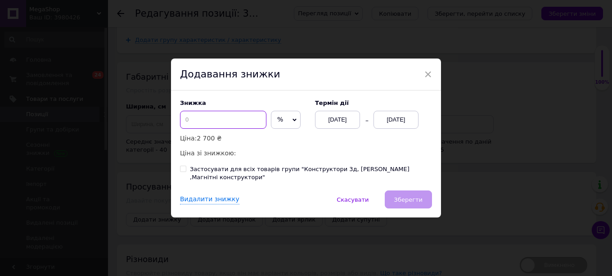
click at [223, 129] on input at bounding box center [223, 120] width 86 height 18
click at [223, 129] on input "30" at bounding box center [223, 120] width 86 height 18
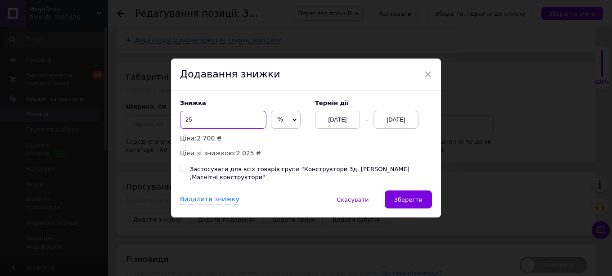
click at [223, 129] on input "25" at bounding box center [223, 120] width 86 height 18
type input "24"
click at [388, 129] on div "[DATE]" at bounding box center [396, 120] width 45 height 18
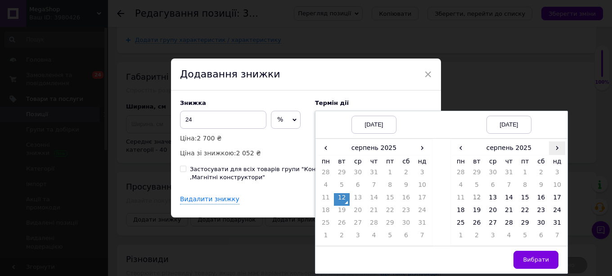
click at [553, 153] on span "›" at bounding box center [557, 147] width 16 height 13
click at [530, 227] on td "26" at bounding box center [525, 224] width 16 height 13
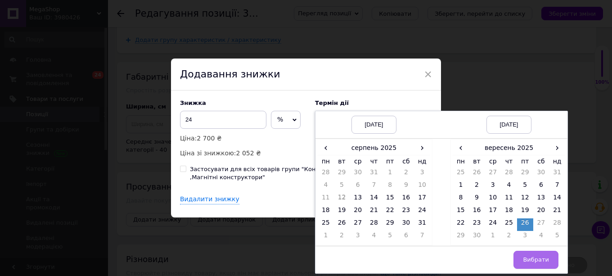
click at [533, 259] on button "Вибрати" at bounding box center [536, 260] width 45 height 18
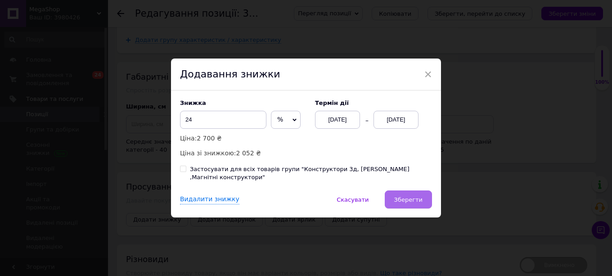
click at [425, 190] on button "Зберегти" at bounding box center [408, 199] width 47 height 18
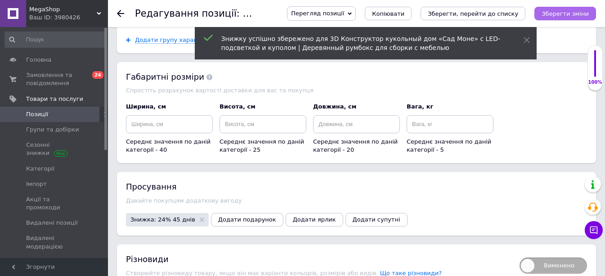
click at [592, 9] on button "Зберегти зміни" at bounding box center [566, 14] width 62 height 14
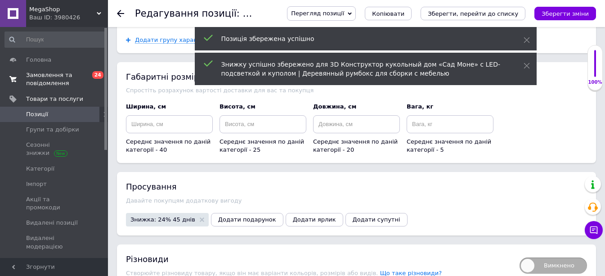
click at [52, 77] on span "Замовлення та повідомлення" at bounding box center [54, 79] width 57 height 16
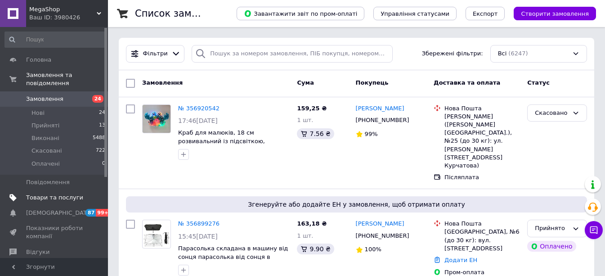
click at [56, 194] on span "Товари та послуги" at bounding box center [54, 198] width 57 height 8
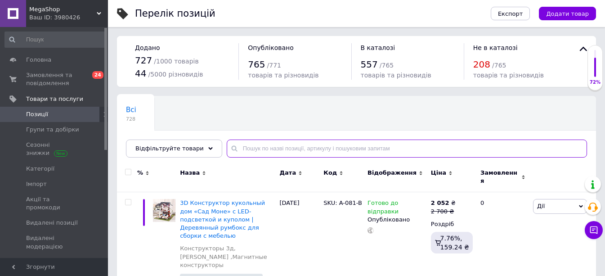
click at [276, 140] on input "text" at bounding box center [407, 149] width 361 height 18
paste input "LV-003-B"
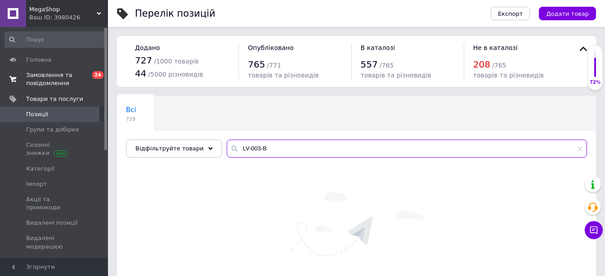
type input "LV-003-B"
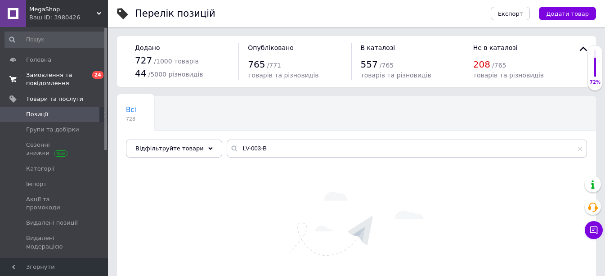
click at [44, 77] on span "Замовлення та повідомлення" at bounding box center [54, 79] width 57 height 16
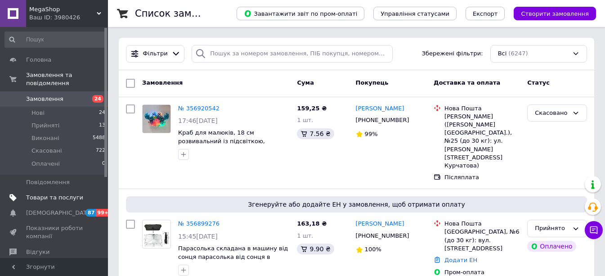
click at [56, 194] on span "Товари та послуги" at bounding box center [54, 198] width 57 height 8
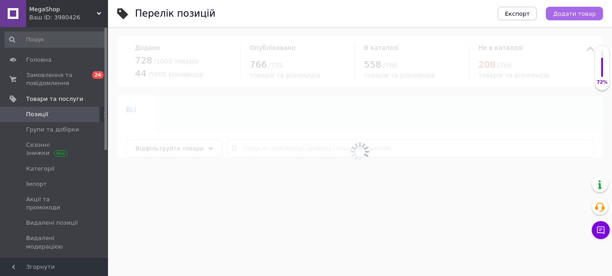
click at [565, 19] on button "Додати товар" at bounding box center [574, 14] width 57 height 14
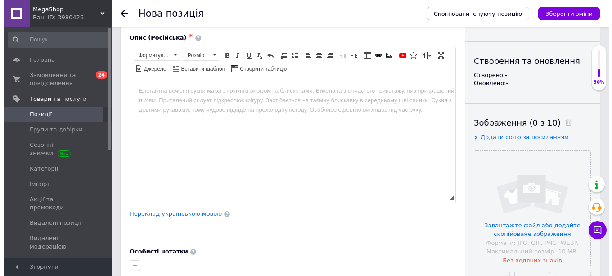
scroll to position [135, 0]
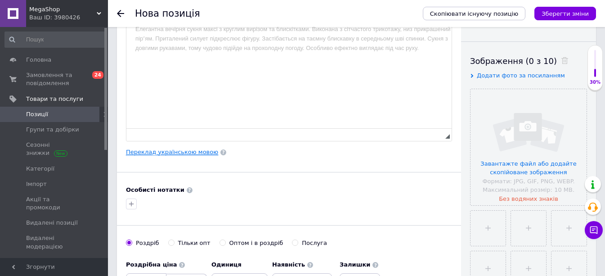
click at [162, 154] on link "Переклад українською мовою" at bounding box center [172, 152] width 92 height 7
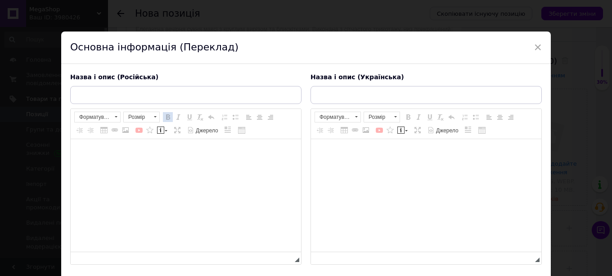
scroll to position [0, 0]
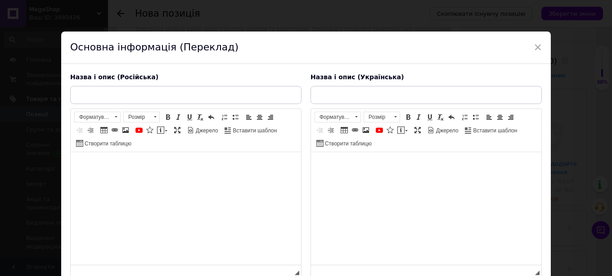
click at [136, 85] on div "Назва і опис (Російська) Розширений текстовий редактор, CF198FE1-8FB7-4992-A34E…" at bounding box center [186, 175] width 240 height 214
click at [137, 94] on input "text" at bounding box center [185, 95] width 231 height 18
paste input "Миниатюрный конструктор «Дом в огнях» с LED-подсветкой и защитным куполом | 3D …"
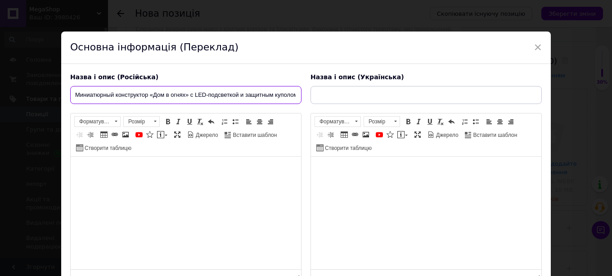
scroll to position [0, 98]
type input "Миниатюрный конструктор «Дом в огнях» с LED-подсветкой и защитным куполом | 3D …"
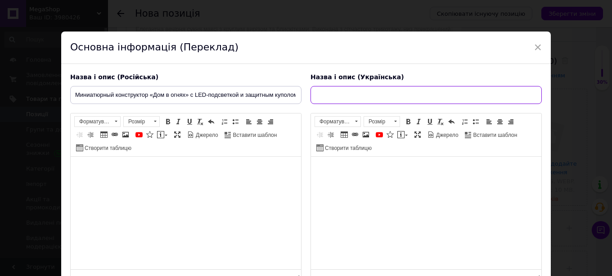
click at [316, 91] on input "text" at bounding box center [426, 95] width 231 height 18
paste input "Мініатюрний конструктор «Будинок у вогнях» з LED-підсвічуванням та захисним куп…"
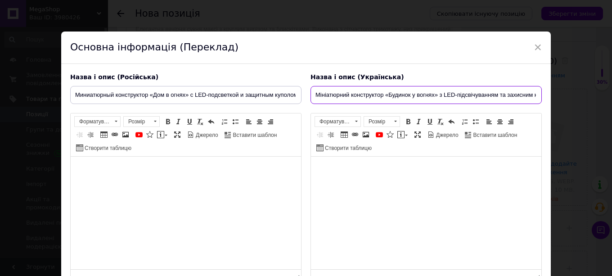
scroll to position [0, 113]
type input "Мініатюрний конструктор «Будинок у вогнях» з LED-підсвічуванням та захисним куп…"
click at [131, 184] on html at bounding box center [186, 170] width 230 height 27
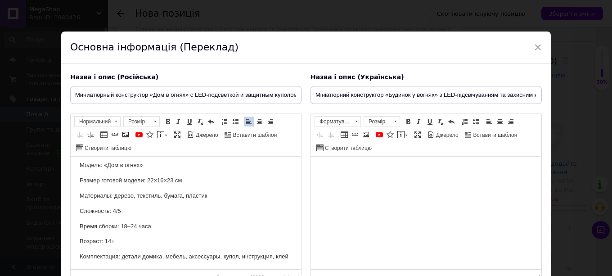
click at [389, 184] on html at bounding box center [426, 170] width 230 height 27
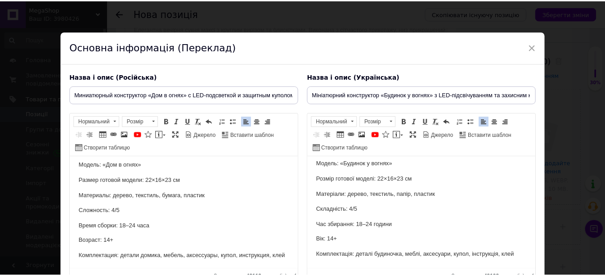
scroll to position [81, 0]
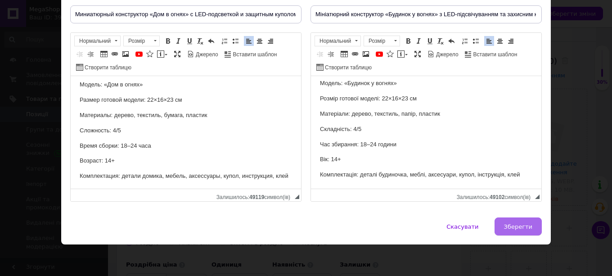
click at [521, 226] on span "Зберегти" at bounding box center [518, 226] width 28 height 7
type input "Миниатюрный конструктор «Дом в огнях» с LED-подсветкой и защитным куполом | 3D …"
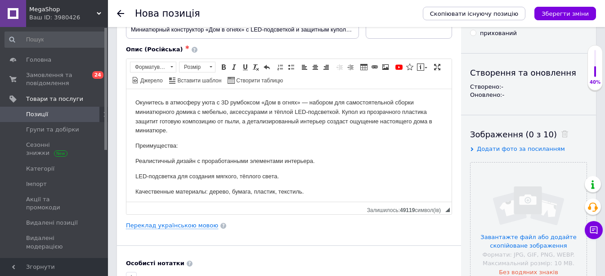
scroll to position [0, 0]
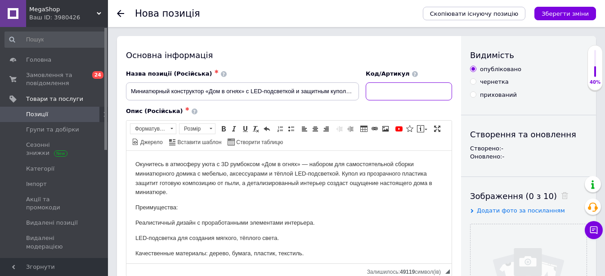
click at [400, 95] on input at bounding box center [409, 91] width 86 height 18
paste input "SKU: LV-003-B"
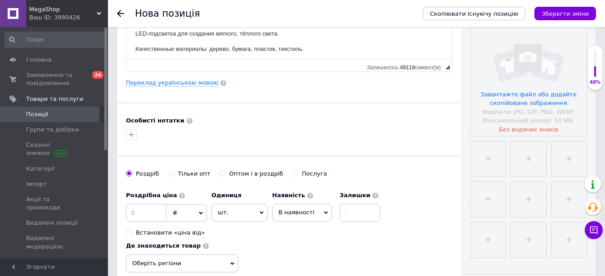
scroll to position [225, 0]
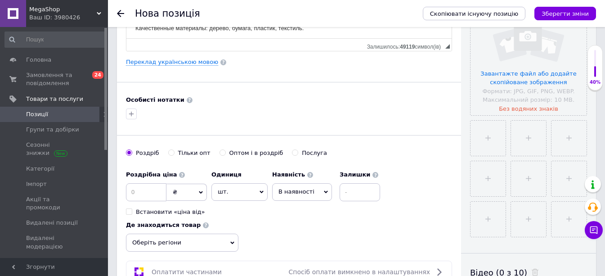
type input "SKU: LV-003-B"
click at [148, 194] on input at bounding box center [146, 192] width 41 height 18
type input "1700"
click at [507, 71] on input "file" at bounding box center [529, 57] width 116 height 116
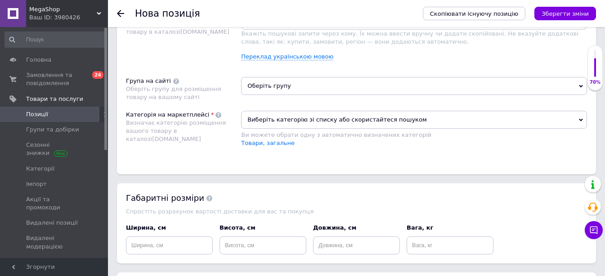
scroll to position [450, 0]
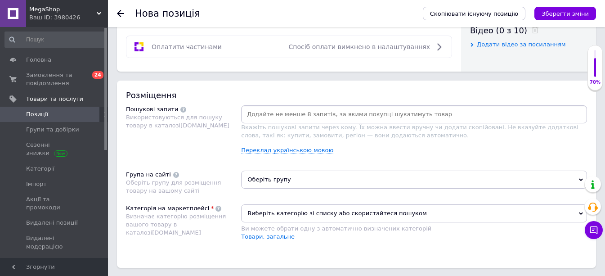
click at [276, 181] on span "Оберіть групу" at bounding box center [414, 180] width 346 height 18
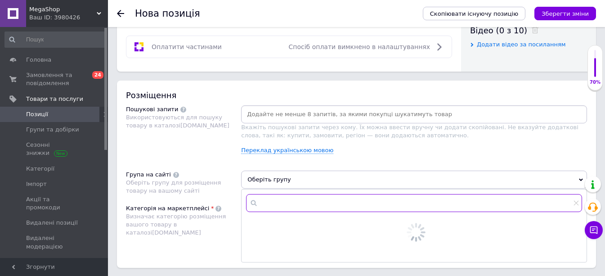
click at [279, 203] on input "text" at bounding box center [414, 203] width 336 height 18
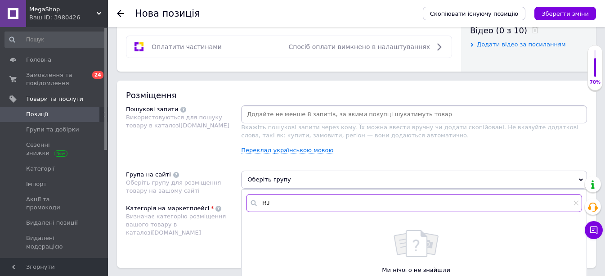
type input "R"
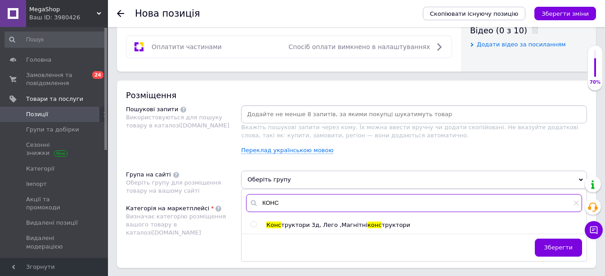
type input "КОНС"
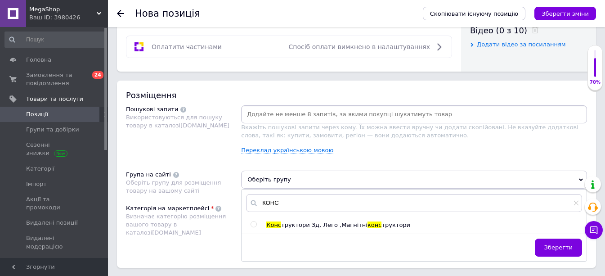
click at [278, 224] on span "Конс" at bounding box center [274, 224] width 15 height 7
radio input "true"
click at [192, 148] on div "Пошукові запити Використовуються для пошуку товару в каталозі [DOMAIN_NAME]" at bounding box center [183, 133] width 115 height 56
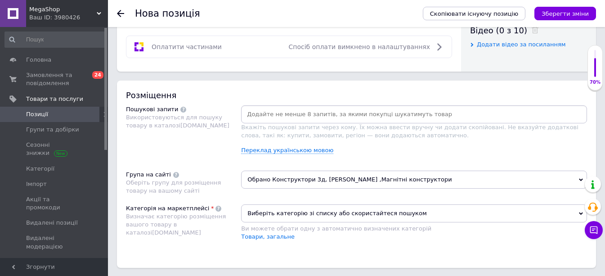
click at [276, 108] on input at bounding box center [414, 115] width 343 height 14
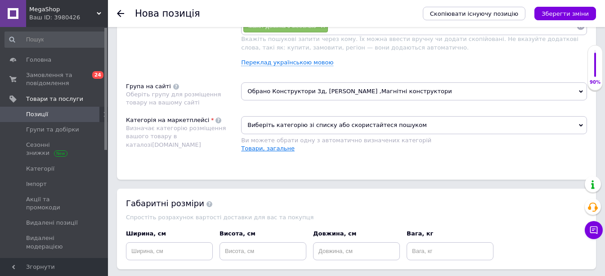
scroll to position [675, 0]
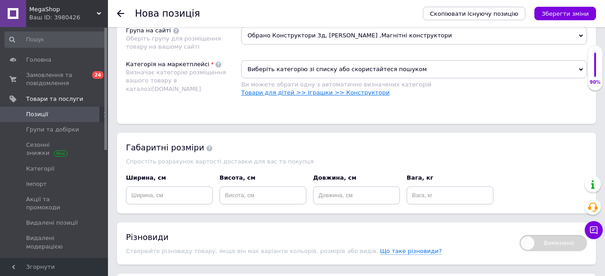
click at [278, 93] on link "Товари для дітей >> Іграшки >> Конструктори" at bounding box center [315, 92] width 149 height 7
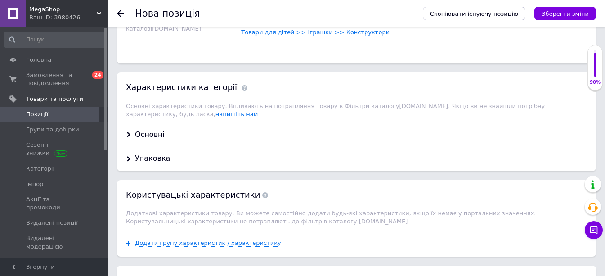
scroll to position [810, 0]
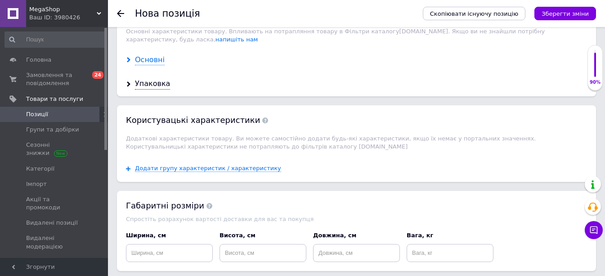
click at [143, 55] on div "Основні" at bounding box center [150, 60] width 30 height 10
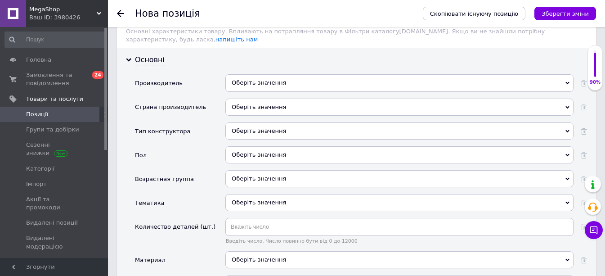
click at [235, 122] on div "Оберіть значення" at bounding box center [400, 130] width 348 height 17
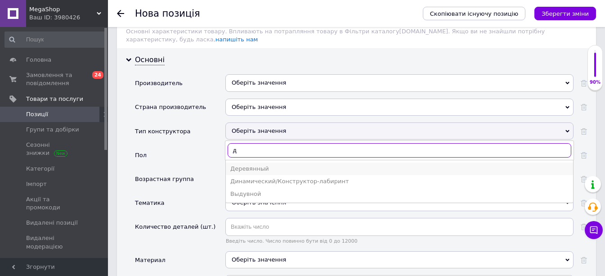
type input "д"
click at [260, 165] on div "Деревянный" at bounding box center [399, 169] width 339 height 8
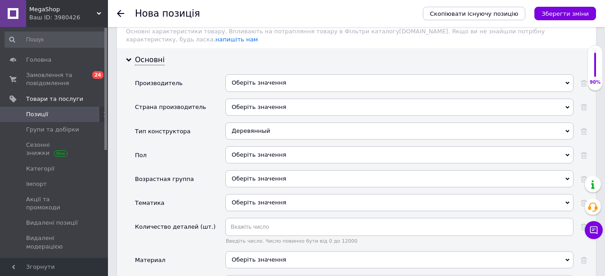
click at [258, 170] on div "Оберіть значення" at bounding box center [400, 178] width 348 height 17
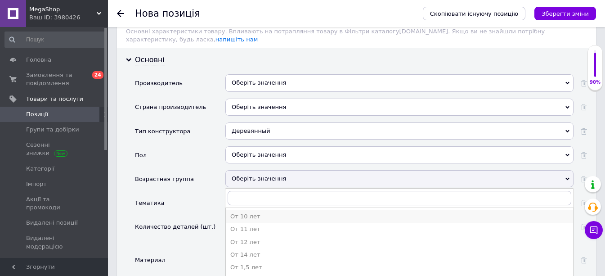
click at [263, 212] on div "От 10 лет" at bounding box center [399, 216] width 339 height 8
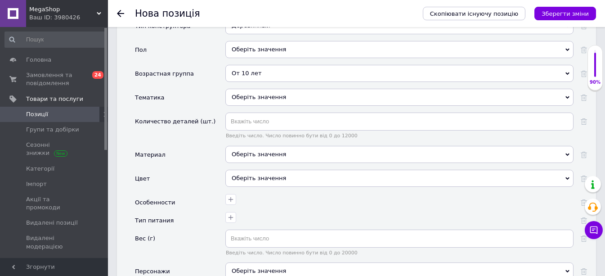
scroll to position [945, 0]
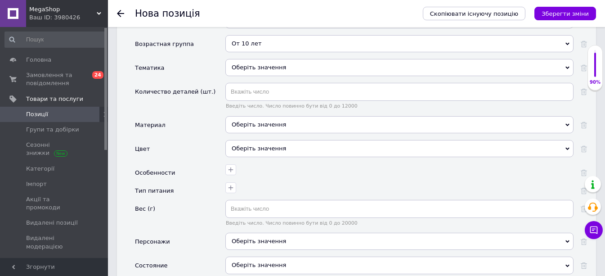
click at [242, 116] on div "Оберіть значення" at bounding box center [400, 124] width 348 height 17
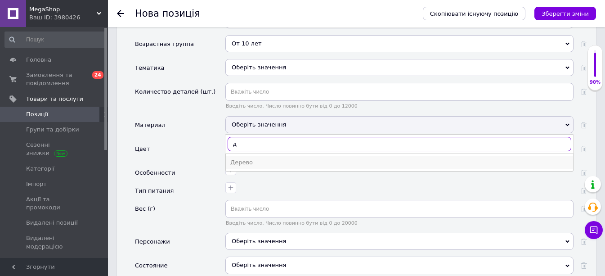
type input "д"
click at [254, 158] on div "Дерево" at bounding box center [399, 162] width 339 height 8
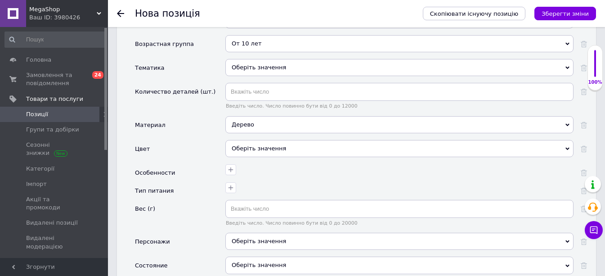
click at [254, 162] on div at bounding box center [398, 168] width 351 height 13
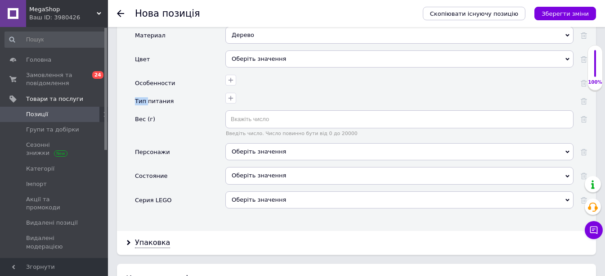
scroll to position [1035, 0]
click at [251, 171] on div "Оберіть значення" at bounding box center [400, 175] width 348 height 17
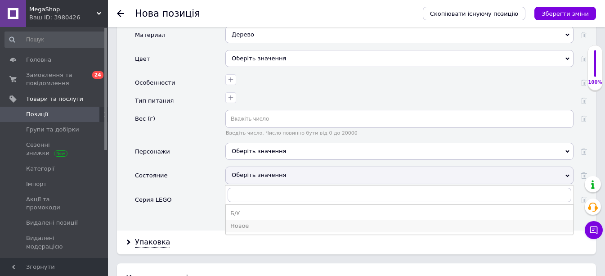
click at [252, 223] on li "Новое" at bounding box center [400, 226] width 348 height 13
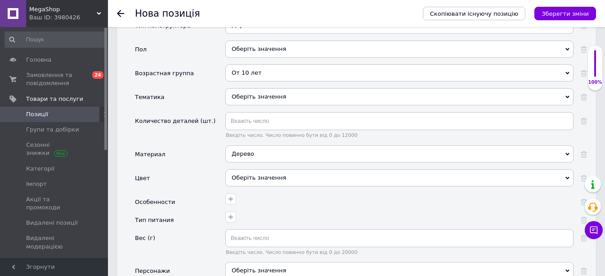
scroll to position [900, 0]
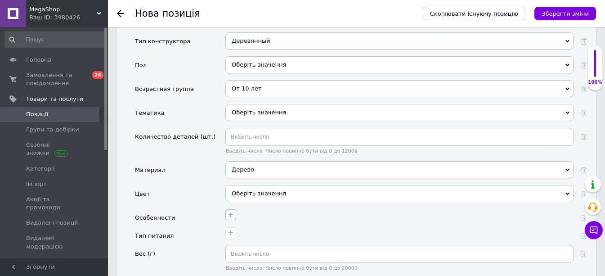
click at [232, 211] on icon "button" at bounding box center [230, 214] width 7 height 7
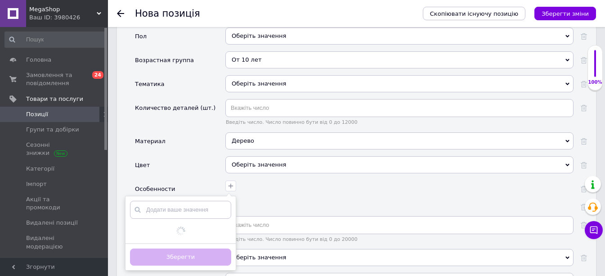
scroll to position [945, 0]
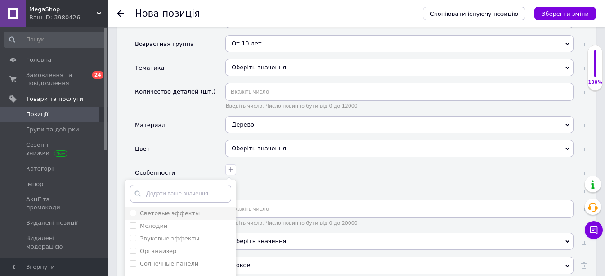
click at [131, 210] on эффекты "Световые эффекты" at bounding box center [133, 213] width 6 height 6
checkbox эффекты "true"
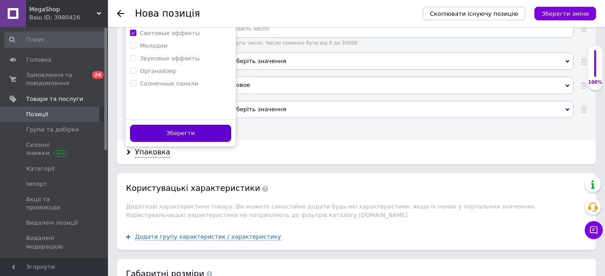
click at [176, 125] on button "Зберегти" at bounding box center [180, 134] width 101 height 18
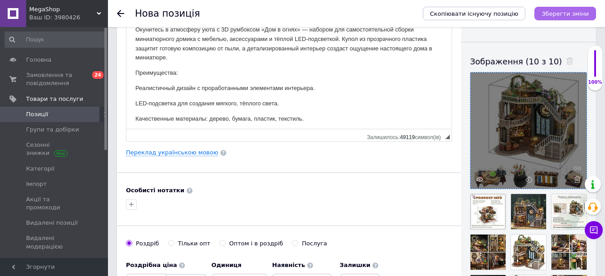
click at [557, 12] on icon "Зберегти зміни" at bounding box center [565, 13] width 47 height 7
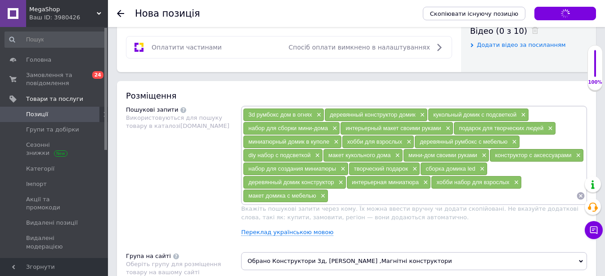
scroll to position [608, 0]
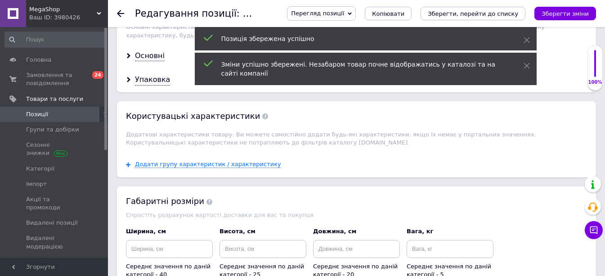
scroll to position [900, 0]
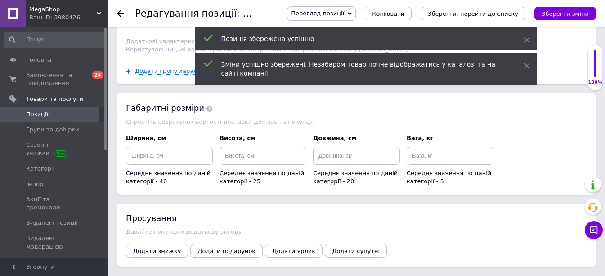
click at [149, 235] on div "Просування Давайте покупцям додаткову вигоду Додати знижку Додати подарунок Дод…" at bounding box center [356, 234] width 479 height 63
click at [149, 248] on span "Додати знижку" at bounding box center [157, 251] width 48 height 7
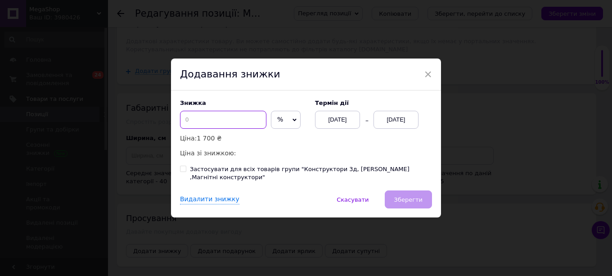
click at [215, 123] on input at bounding box center [223, 120] width 86 height 18
click at [215, 123] on input "20" at bounding box center [223, 120] width 86 height 18
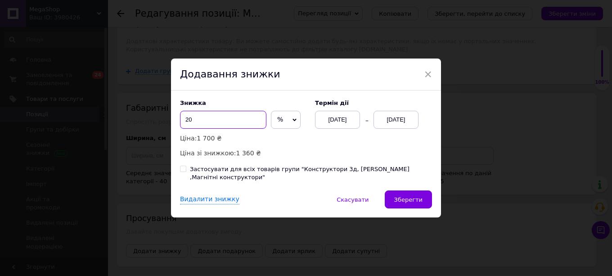
click at [215, 123] on input "20" at bounding box center [223, 120] width 86 height 18
click at [215, 123] on input "18" at bounding box center [223, 120] width 86 height 18
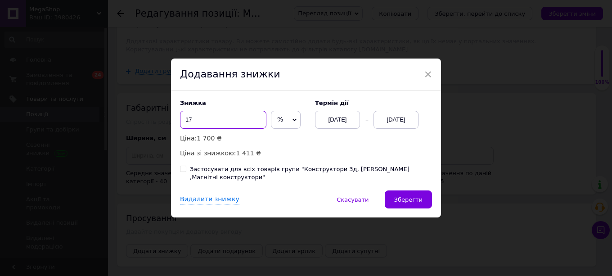
click at [215, 123] on input "17" at bounding box center [223, 120] width 86 height 18
type input "16"
click at [403, 122] on div "[DATE]" at bounding box center [396, 120] width 45 height 18
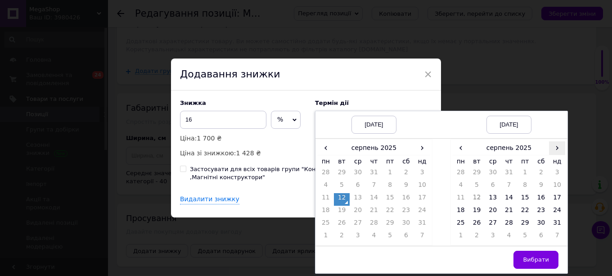
click at [564, 149] on div "‹ серпень 2025 › пн вт ср чт пт сб нд 28 29 30 31 1 2 3 4 5 6 7 8 9 10 11 12 13…" at bounding box center [509, 192] width 117 height 106
click at [561, 150] on span "›" at bounding box center [557, 147] width 16 height 13
click at [495, 240] on td "1" at bounding box center [493, 237] width 16 height 13
click at [481, 238] on td "30" at bounding box center [477, 237] width 16 height 13
click at [493, 226] on td "24" at bounding box center [493, 224] width 16 height 13
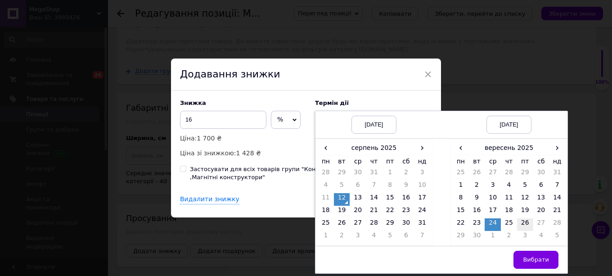
drag, startPoint x: 531, startPoint y: 227, endPoint x: 521, endPoint y: 228, distance: 10.4
click at [529, 227] on td "26" at bounding box center [525, 224] width 16 height 13
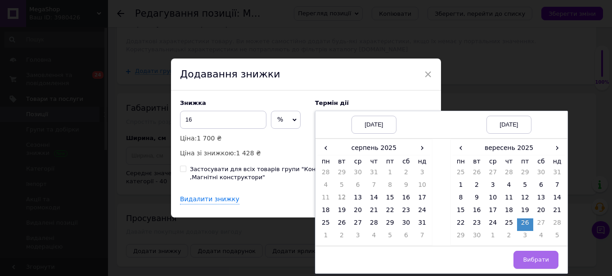
click at [532, 263] on span "Вибрати" at bounding box center [536, 259] width 26 height 7
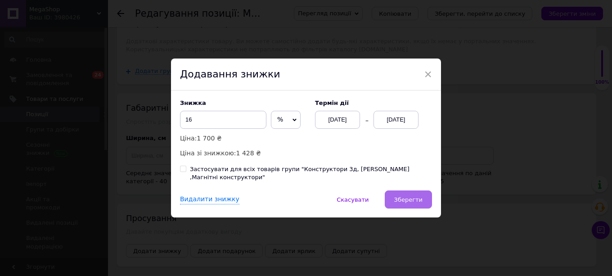
click at [403, 190] on button "Зберегти" at bounding box center [408, 199] width 47 height 18
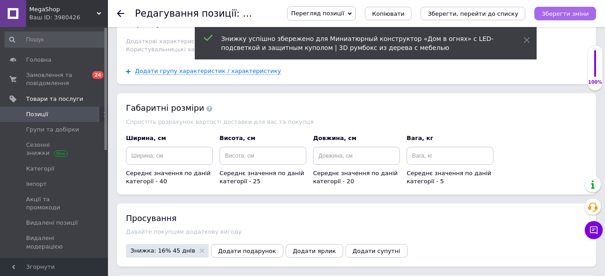
click at [579, 13] on icon "Зберегти зміни" at bounding box center [565, 13] width 47 height 7
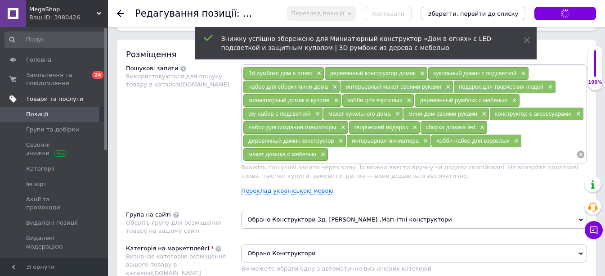
scroll to position [360, 0]
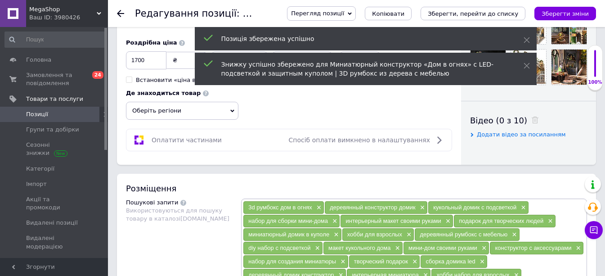
click at [56, 115] on span "Позиції" at bounding box center [54, 114] width 57 height 8
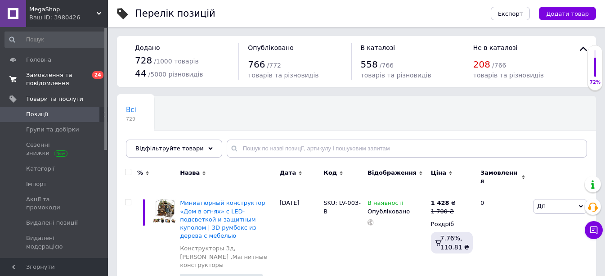
click at [56, 77] on span "Замовлення та повідомлення" at bounding box center [54, 79] width 57 height 16
